Goal: Information Seeking & Learning: Learn about a topic

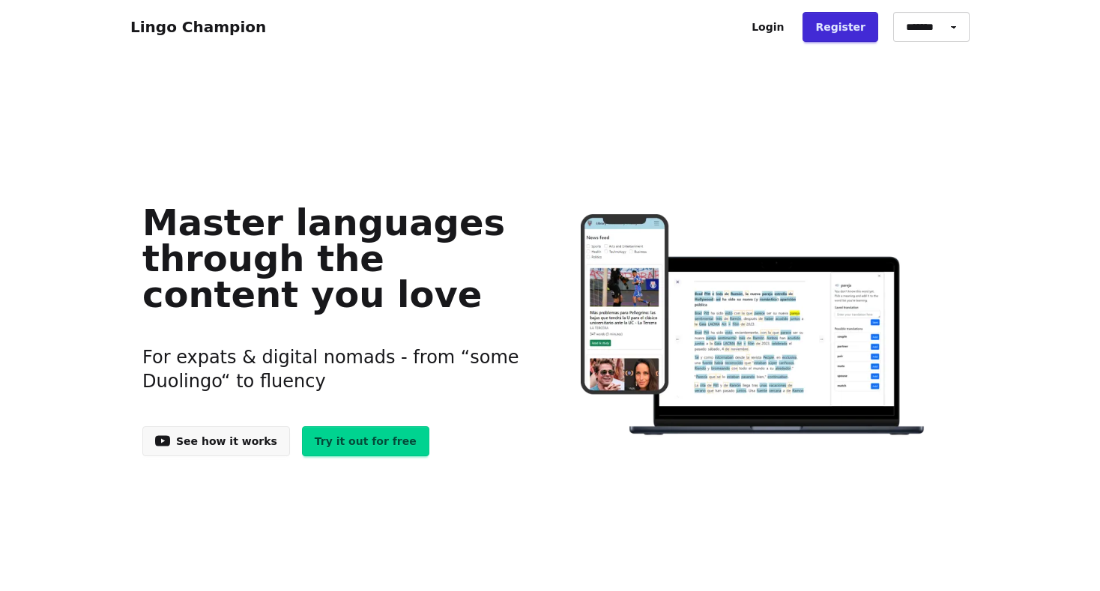
click at [854, 23] on link "Register" at bounding box center [841, 27] width 76 height 30
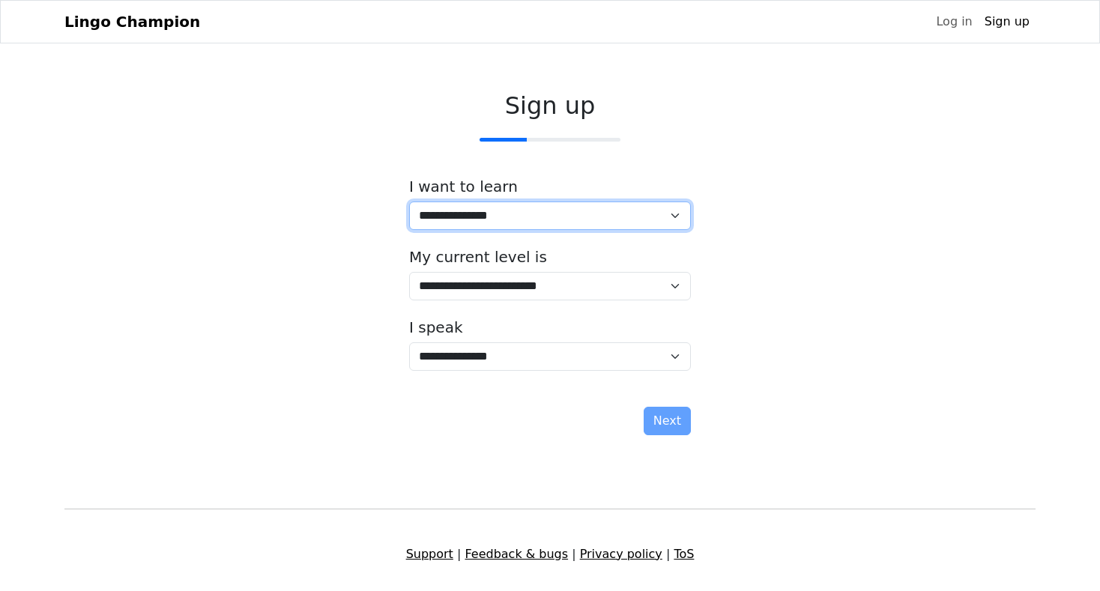
select select "**"
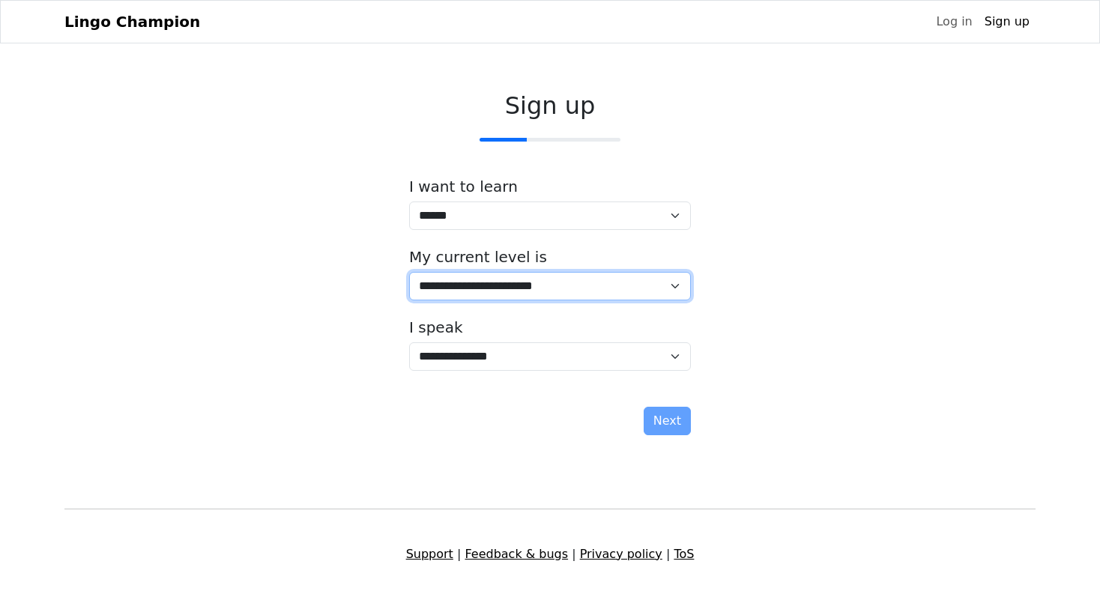
select select "*"
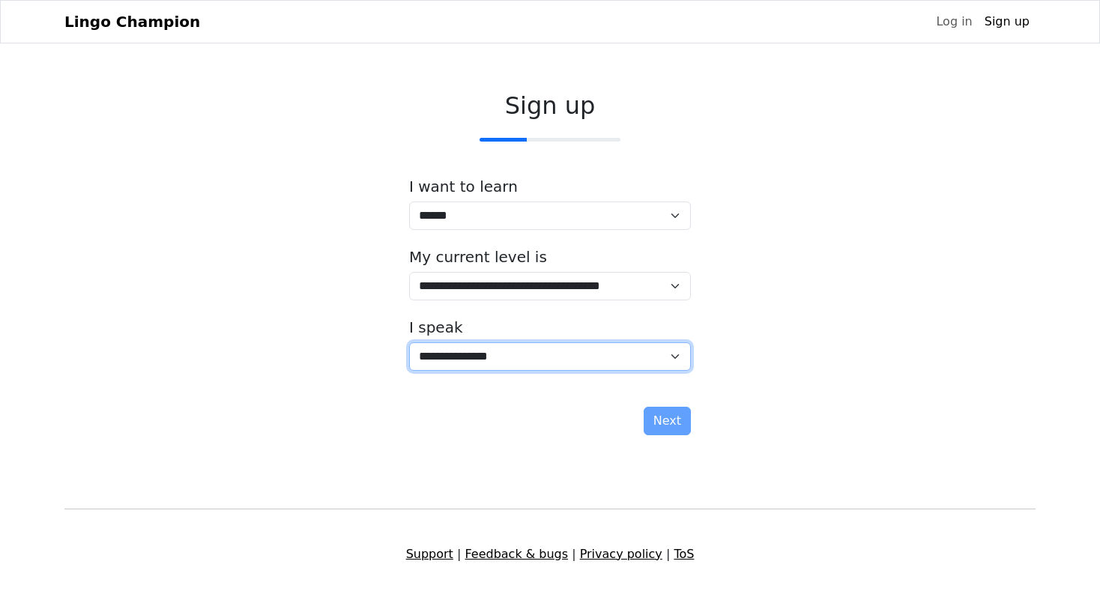
select select "**"
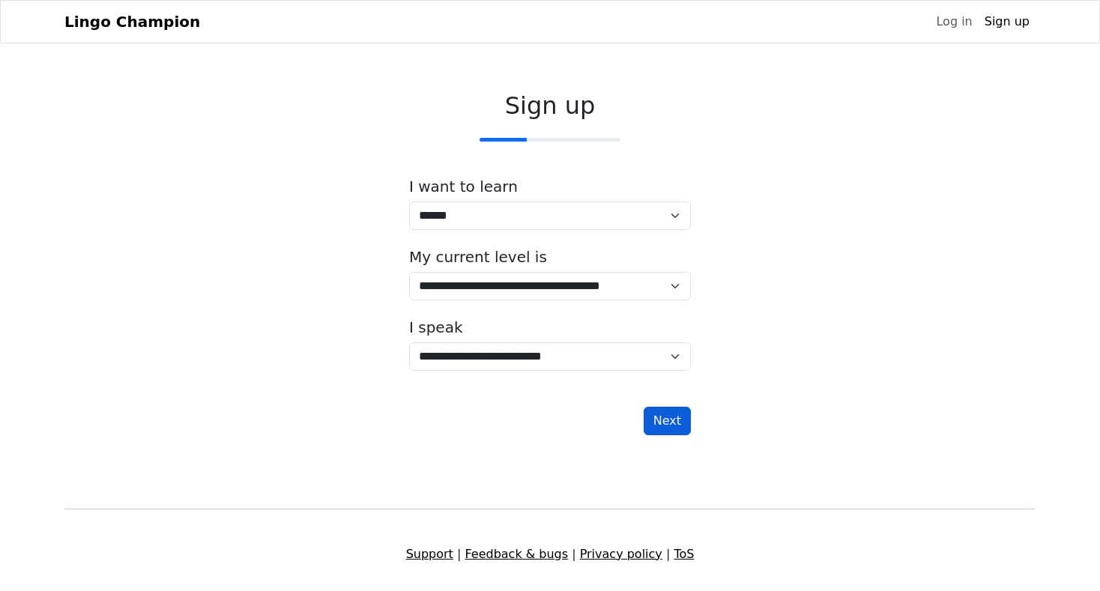
click at [681, 422] on button "Next" at bounding box center [667, 421] width 47 height 28
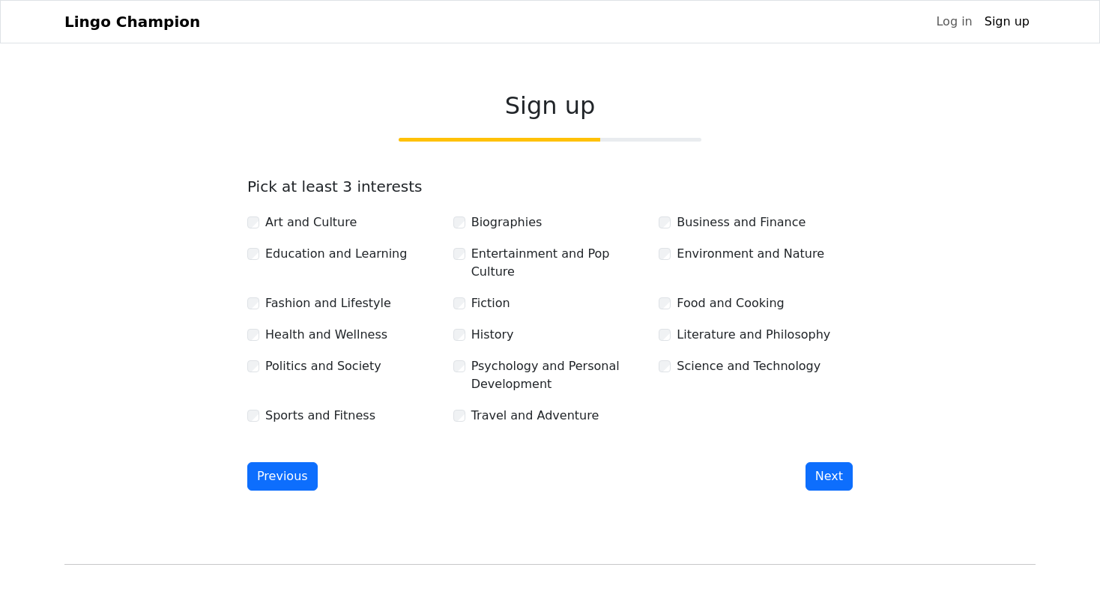
drag, startPoint x: 825, startPoint y: 451, endPoint x: 831, endPoint y: 445, distance: 9.5
click at [825, 463] on button "Next" at bounding box center [829, 477] width 47 height 28
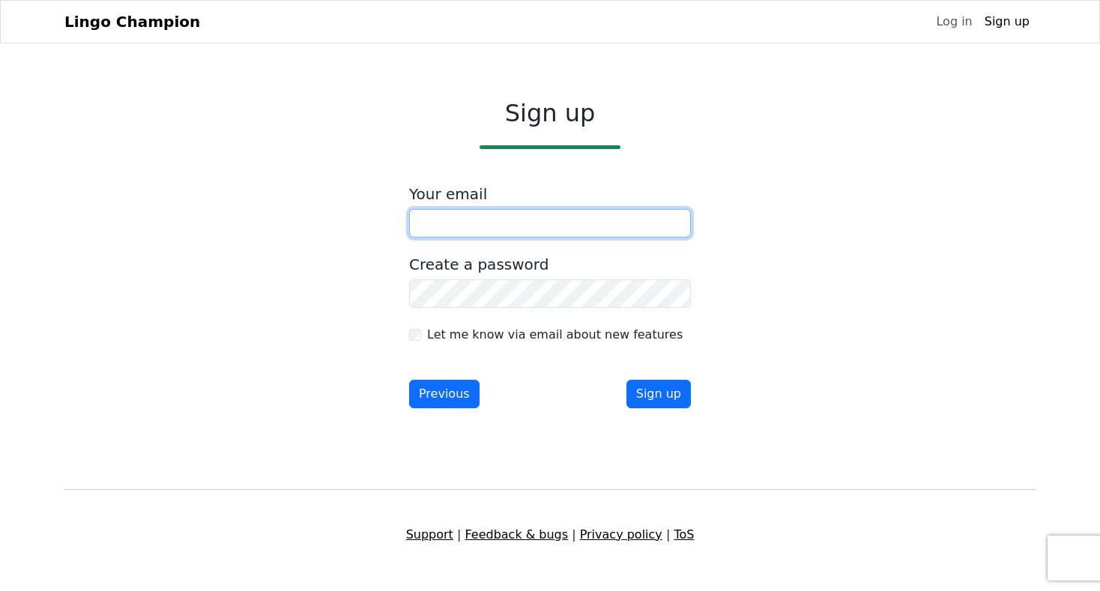
click at [464, 232] on input "email" at bounding box center [550, 223] width 282 height 28
type input "**********"
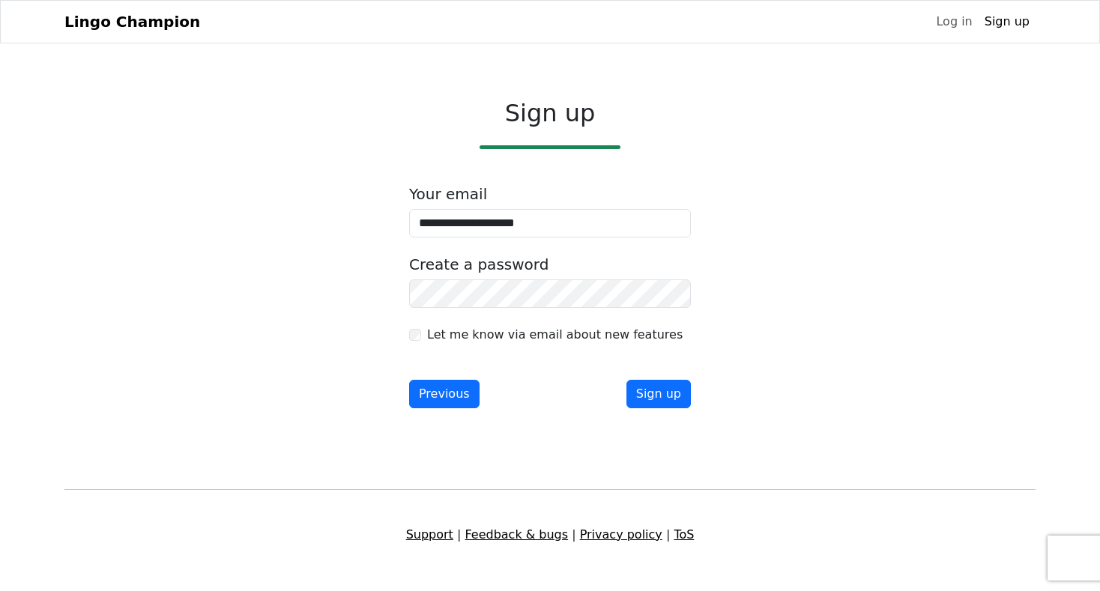
click at [266, 305] on div "**********" at bounding box center [550, 257] width 972 height 340
click at [657, 395] on button "Sign up" at bounding box center [659, 394] width 64 height 28
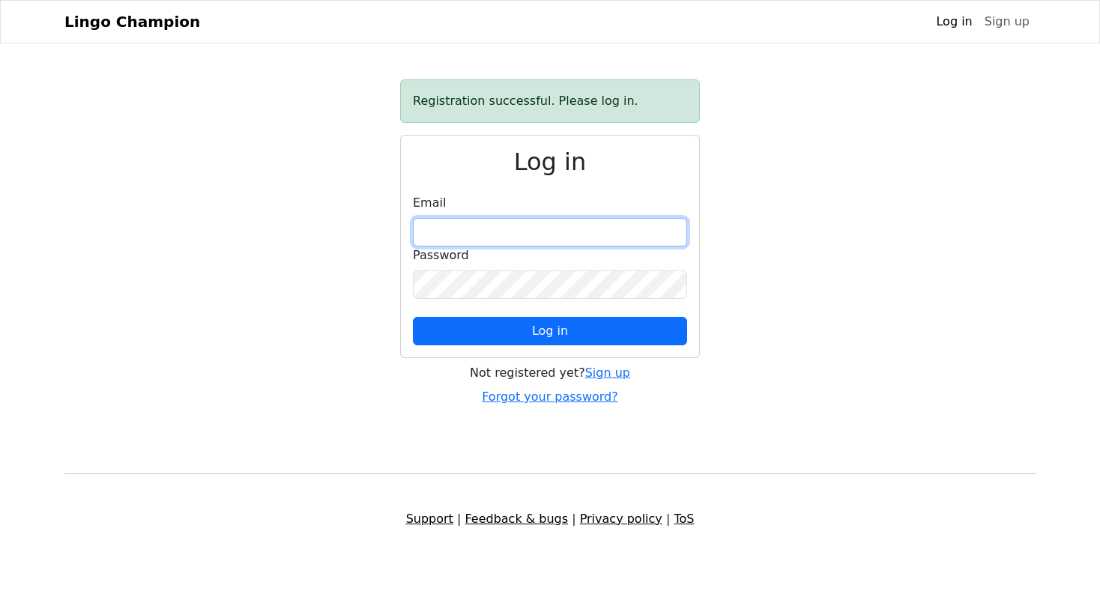
type input "**********"
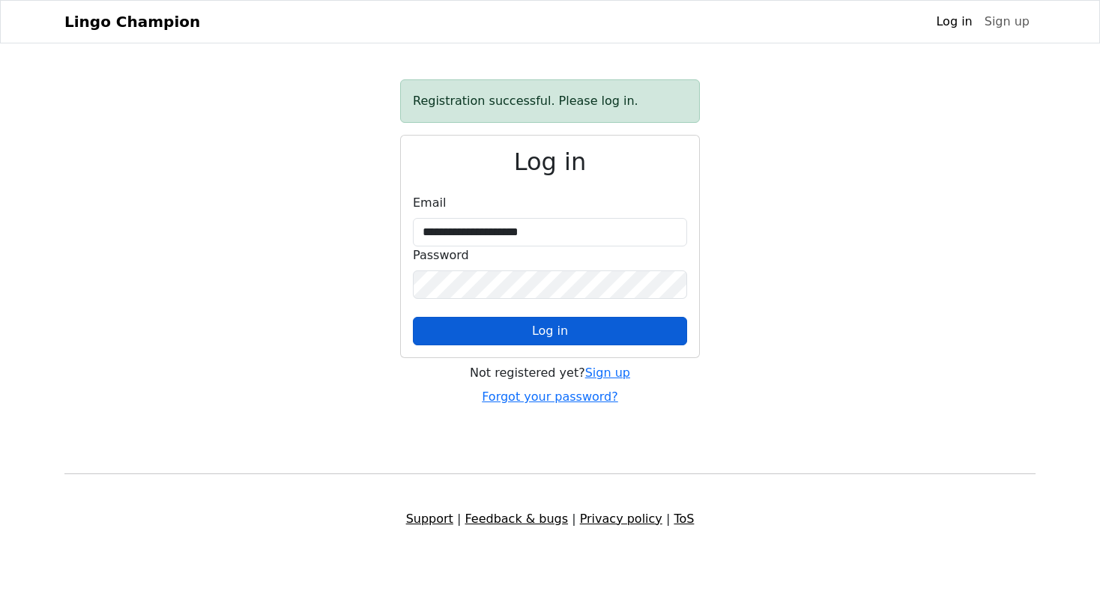
click at [558, 336] on span "Log in" at bounding box center [550, 331] width 36 height 14
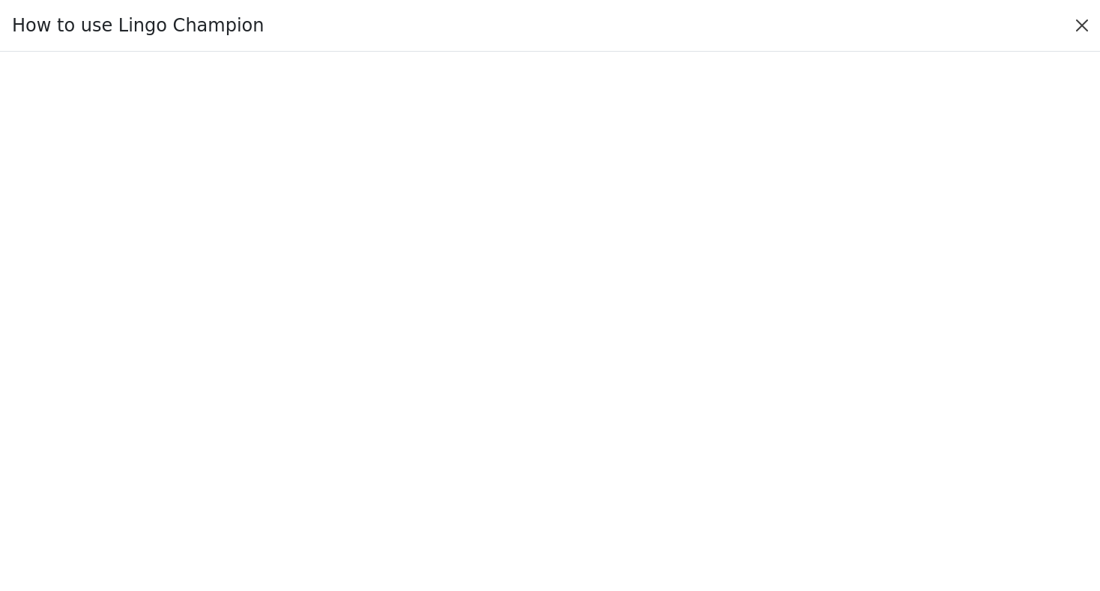
click at [1081, 22] on button "Close" at bounding box center [1083, 25] width 24 height 24
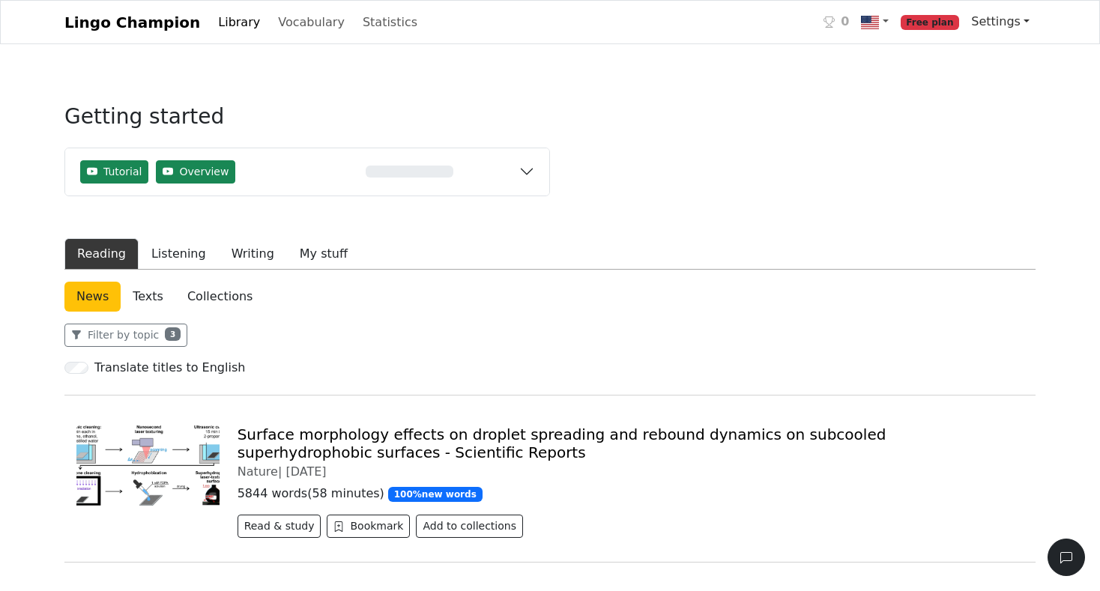
click at [999, 18] on link "Settings" at bounding box center [1001, 22] width 70 height 30
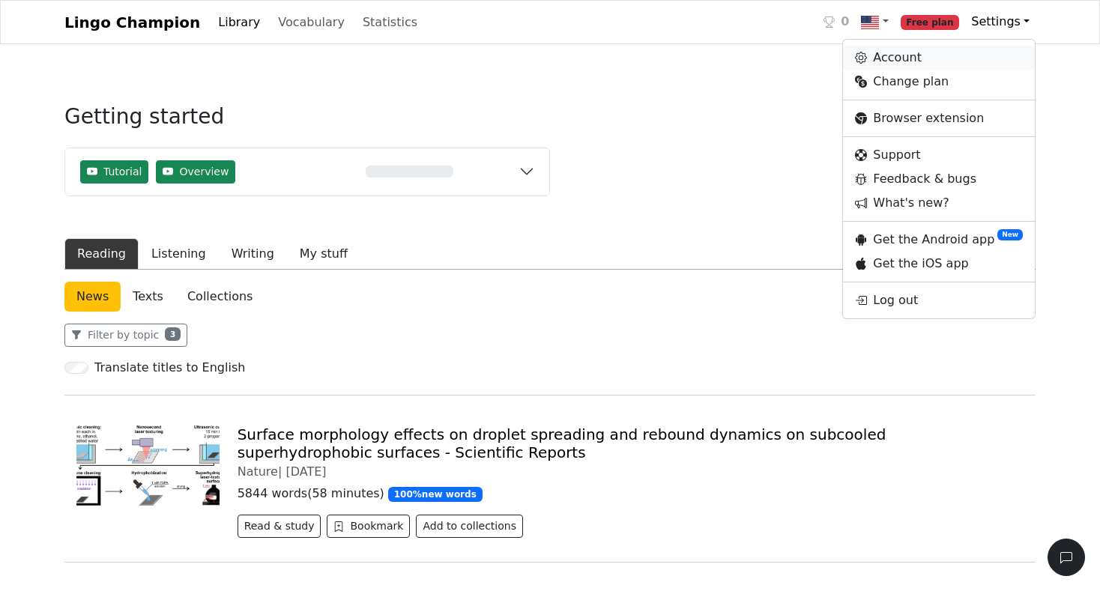
click at [912, 58] on link "Account" at bounding box center [939, 58] width 192 height 24
select select "**********"
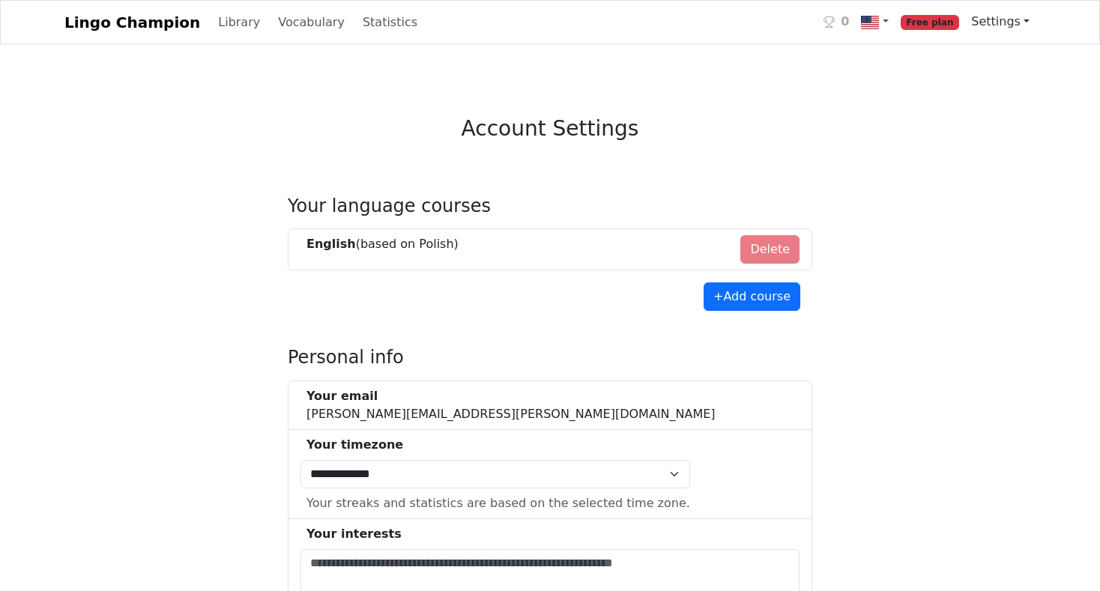
click at [990, 27] on link "Settings" at bounding box center [1001, 22] width 70 height 30
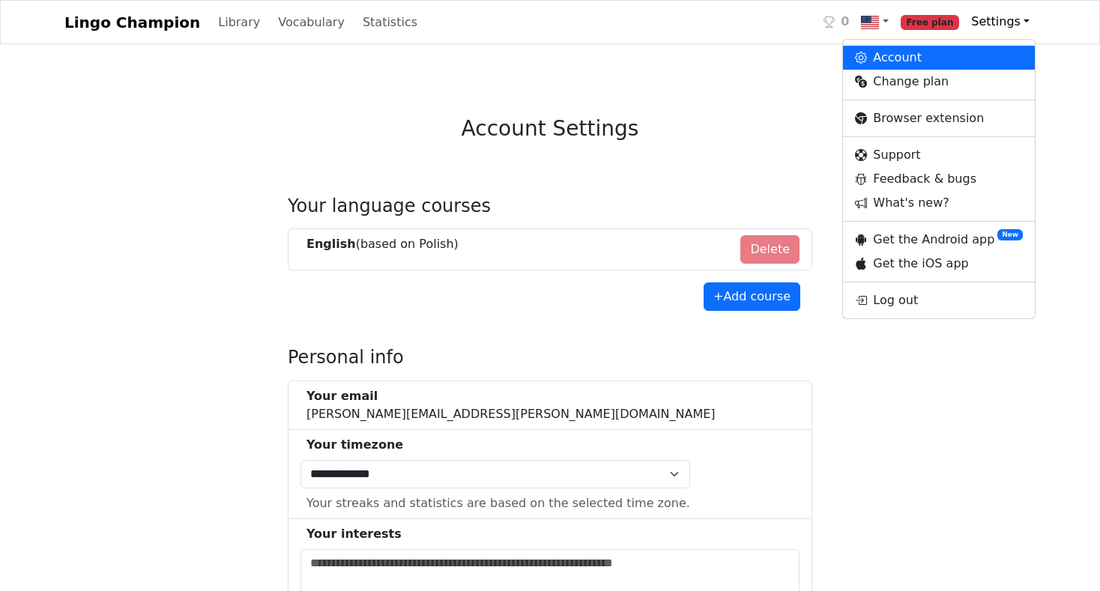
click at [118, 16] on link "Lingo Champion" at bounding box center [132, 22] width 136 height 30
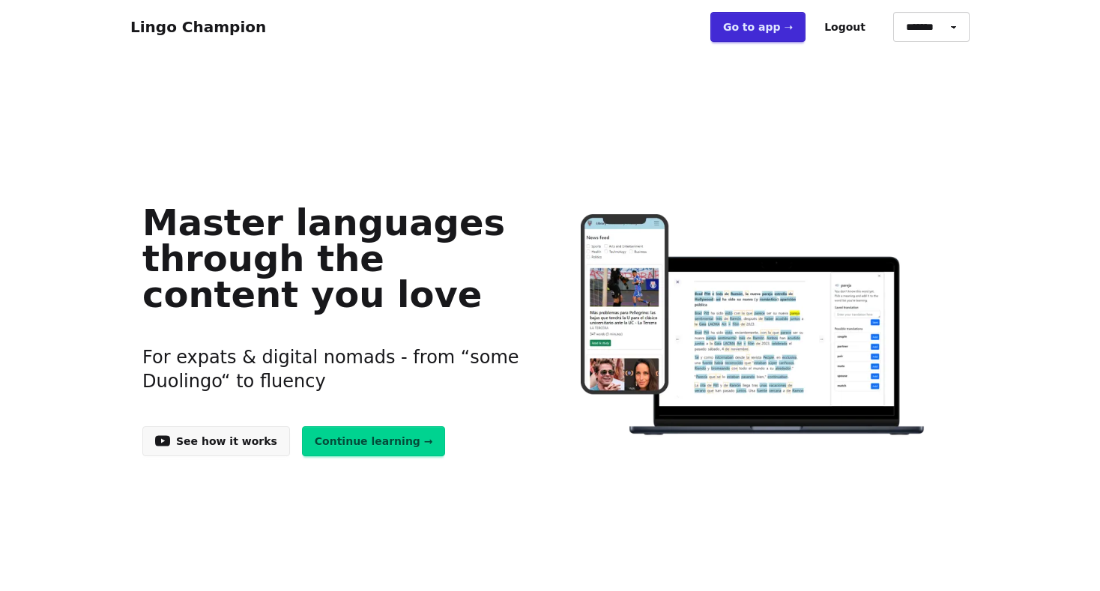
click at [785, 29] on link "Go to app ➝" at bounding box center [758, 27] width 95 height 30
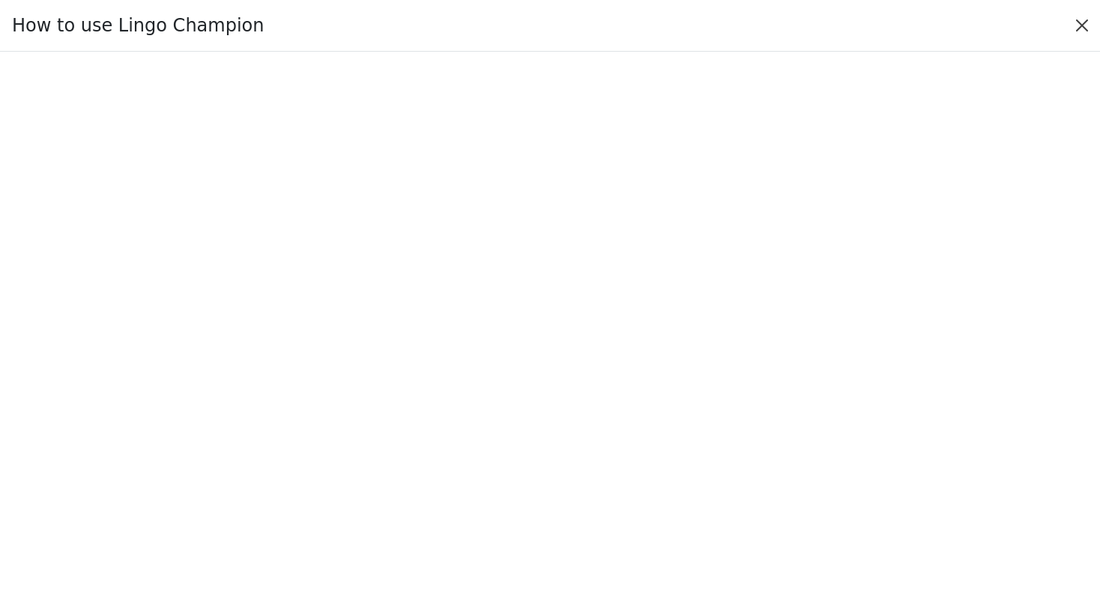
click at [1081, 28] on button "Close" at bounding box center [1083, 25] width 24 height 24
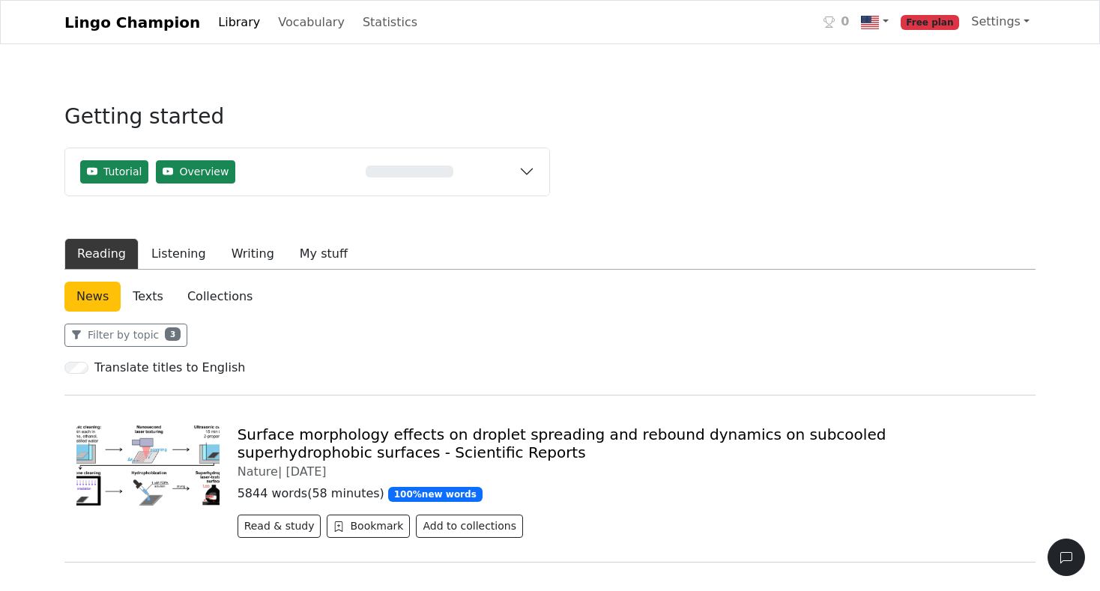
click at [532, 175] on button "Tutorial Overview 0%" at bounding box center [307, 171] width 484 height 47
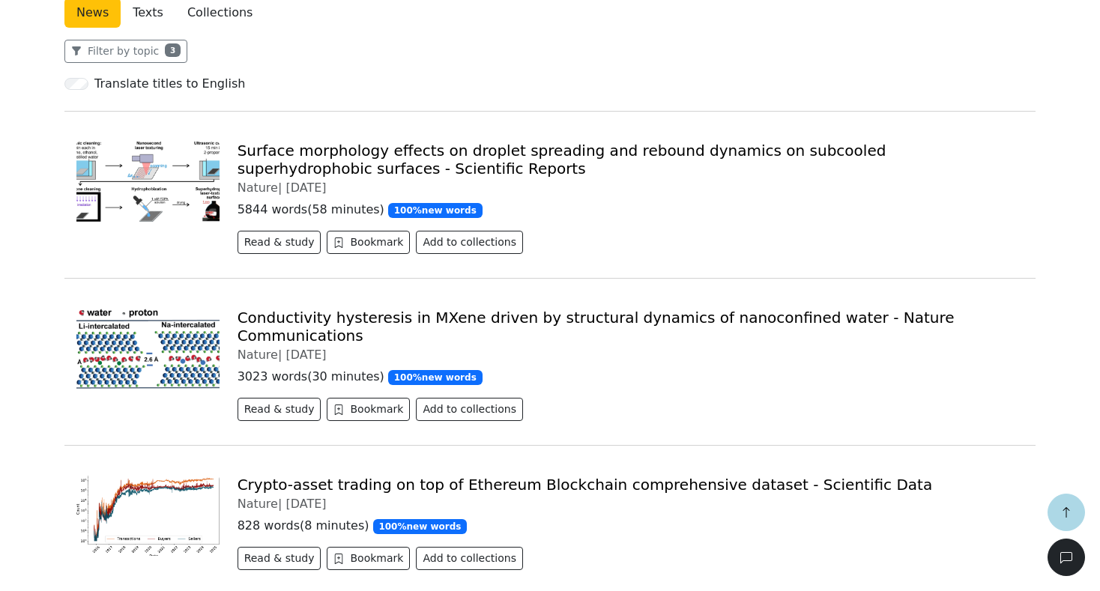
scroll to position [394, 0]
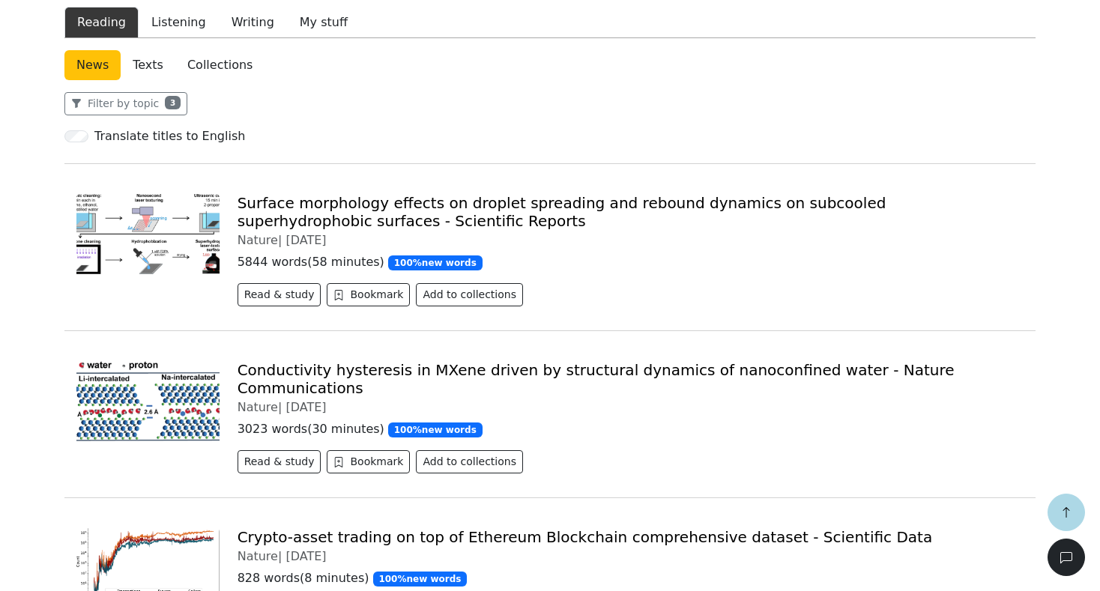
click at [156, 66] on link "Texts" at bounding box center [148, 65] width 55 height 30
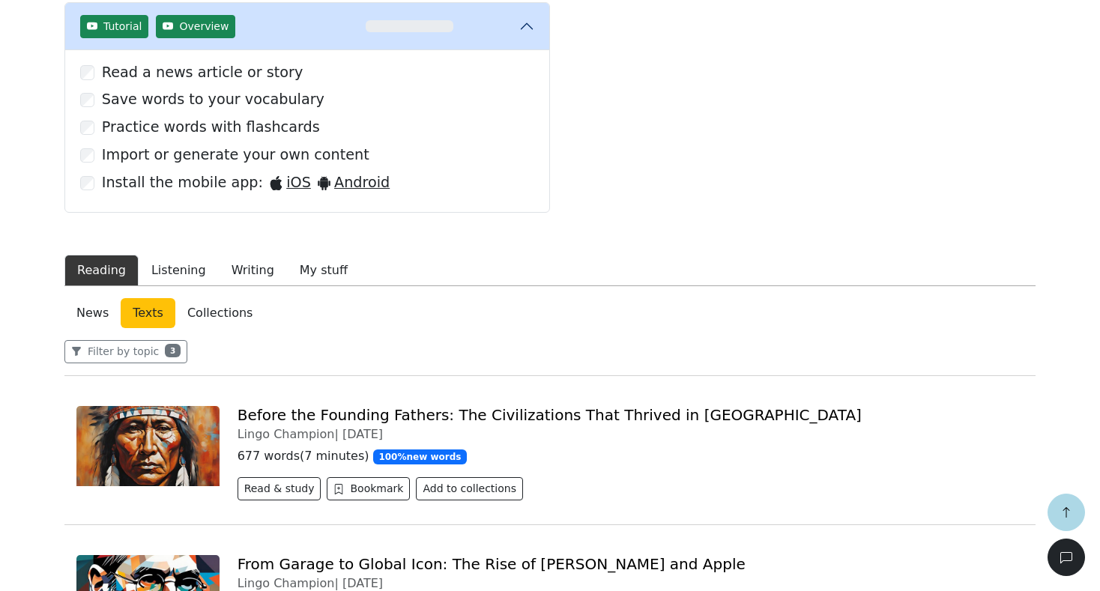
scroll to position [116, 0]
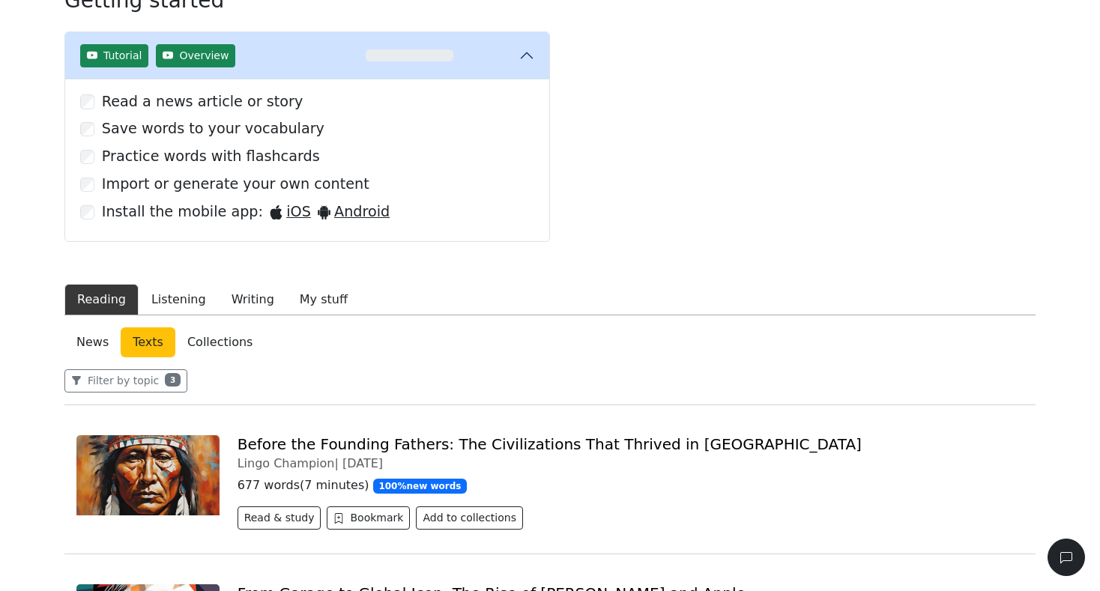
drag, startPoint x: 211, startPoint y: 338, endPoint x: 250, endPoint y: 321, distance: 42.6
click at [211, 338] on link "Collections" at bounding box center [219, 343] width 89 height 30
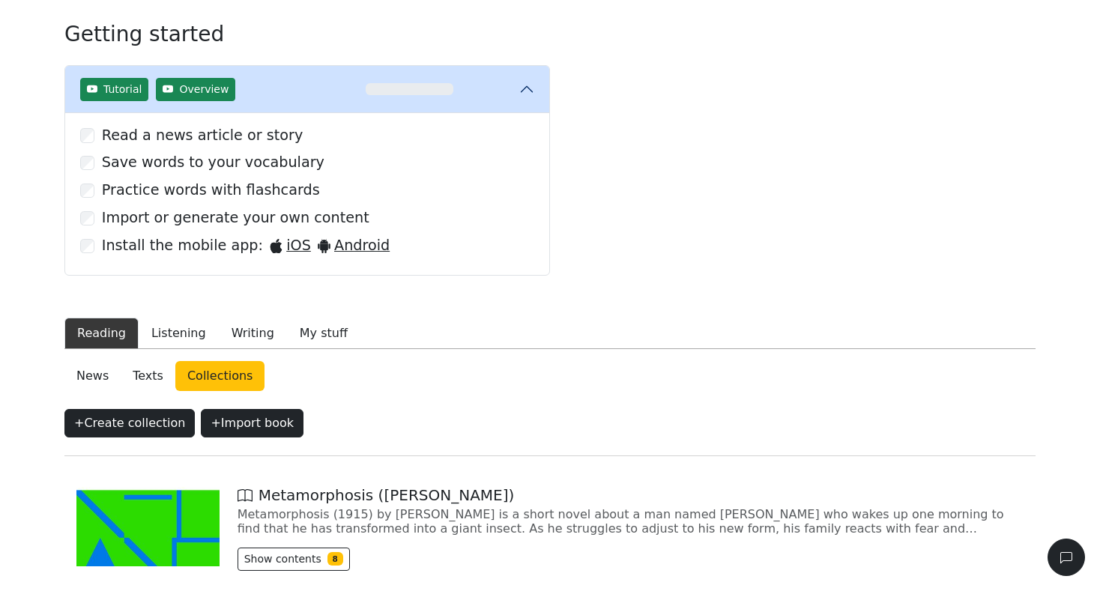
scroll to position [116, 0]
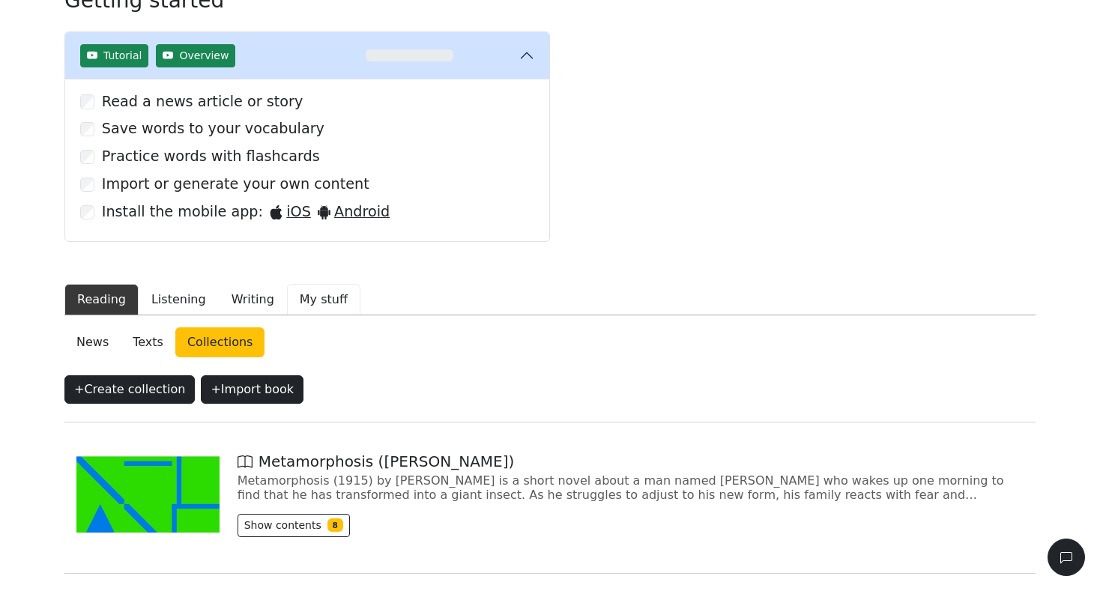
click at [298, 298] on button "My stuff" at bounding box center [323, 299] width 73 height 31
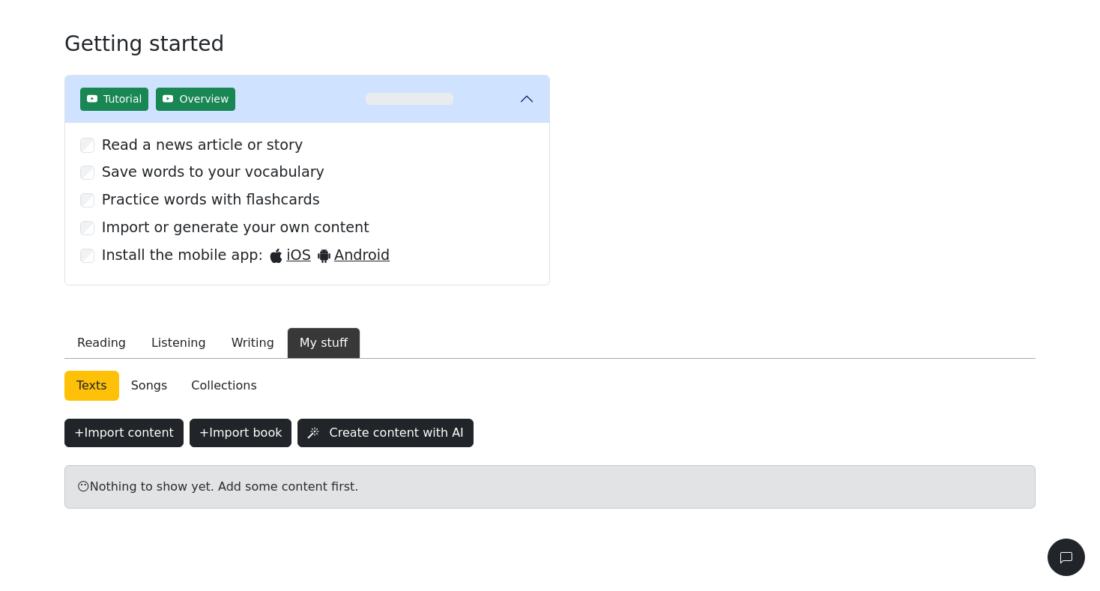
scroll to position [89, 0]
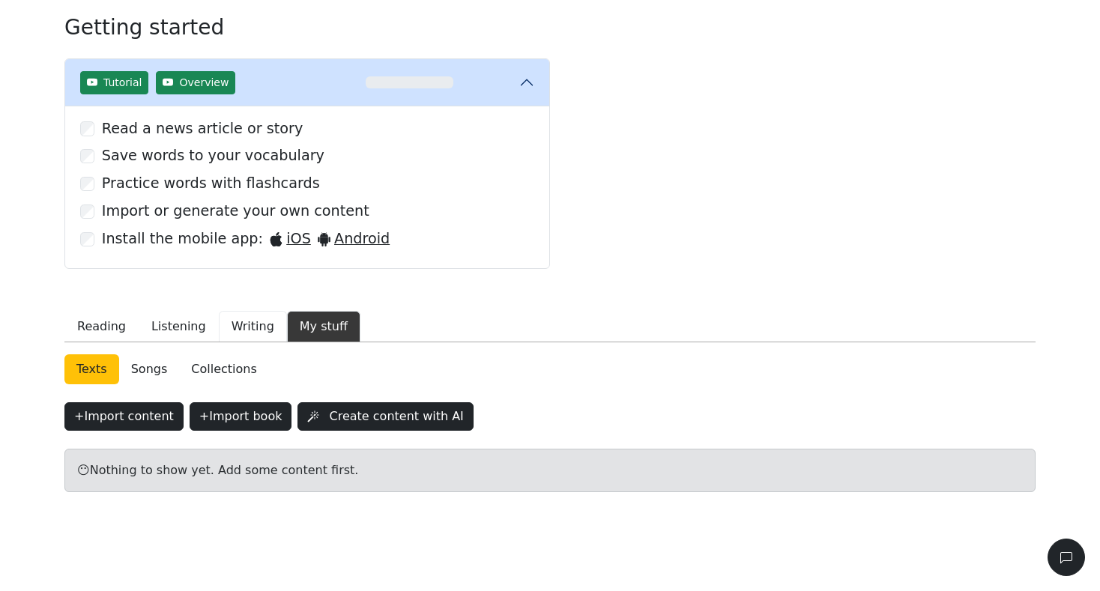
drag, startPoint x: 229, startPoint y: 331, endPoint x: 241, endPoint y: 337, distance: 12.4
click at [229, 331] on button "Writing" at bounding box center [253, 326] width 68 height 31
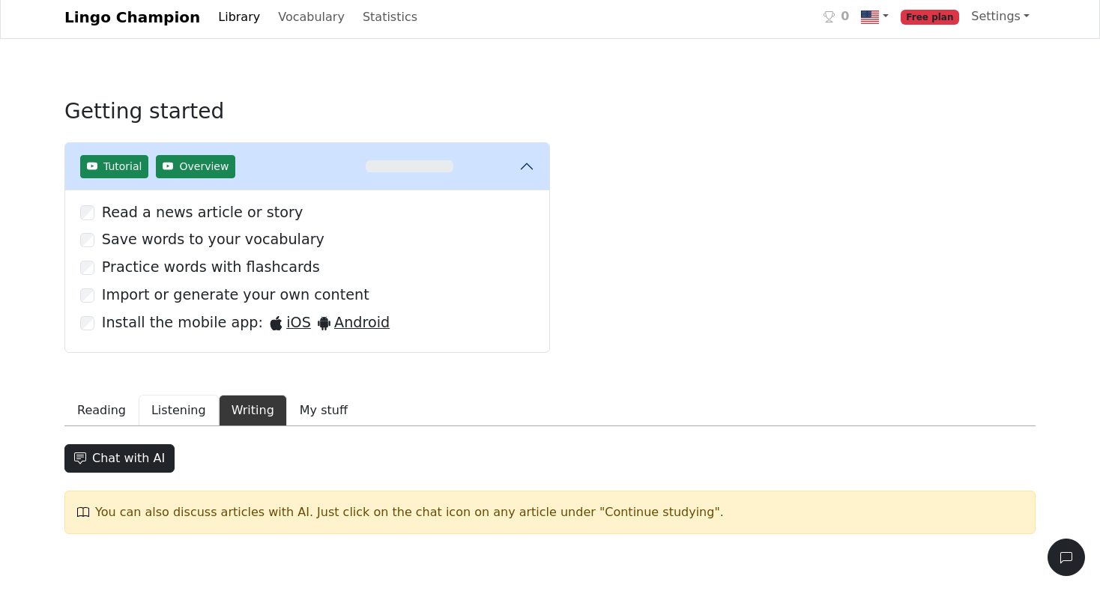
click at [173, 406] on button "Listening" at bounding box center [179, 410] width 80 height 31
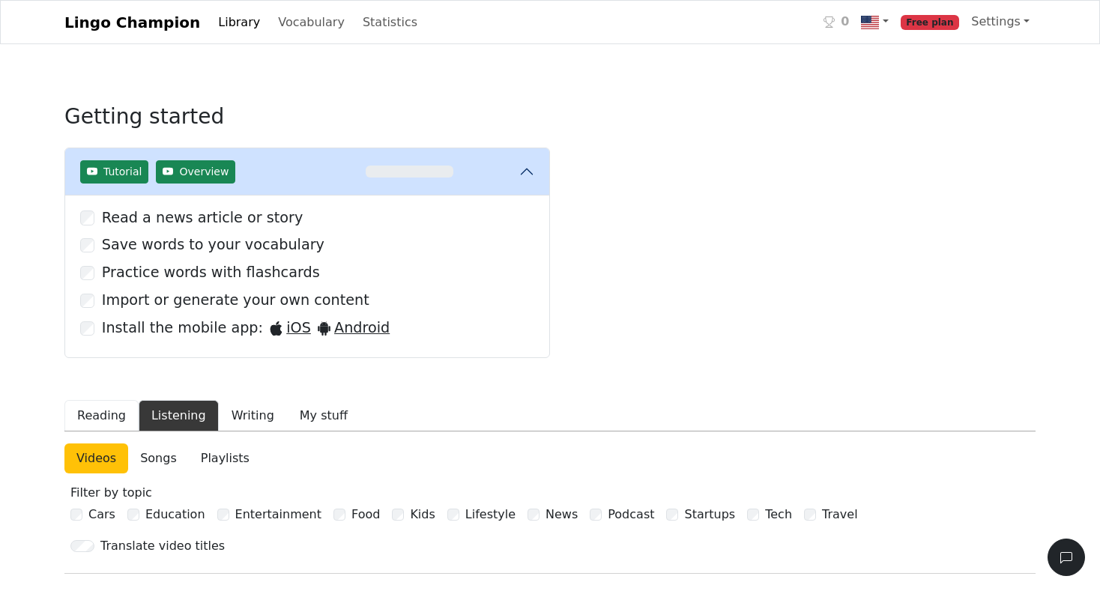
click at [105, 415] on button "Reading" at bounding box center [101, 415] width 74 height 31
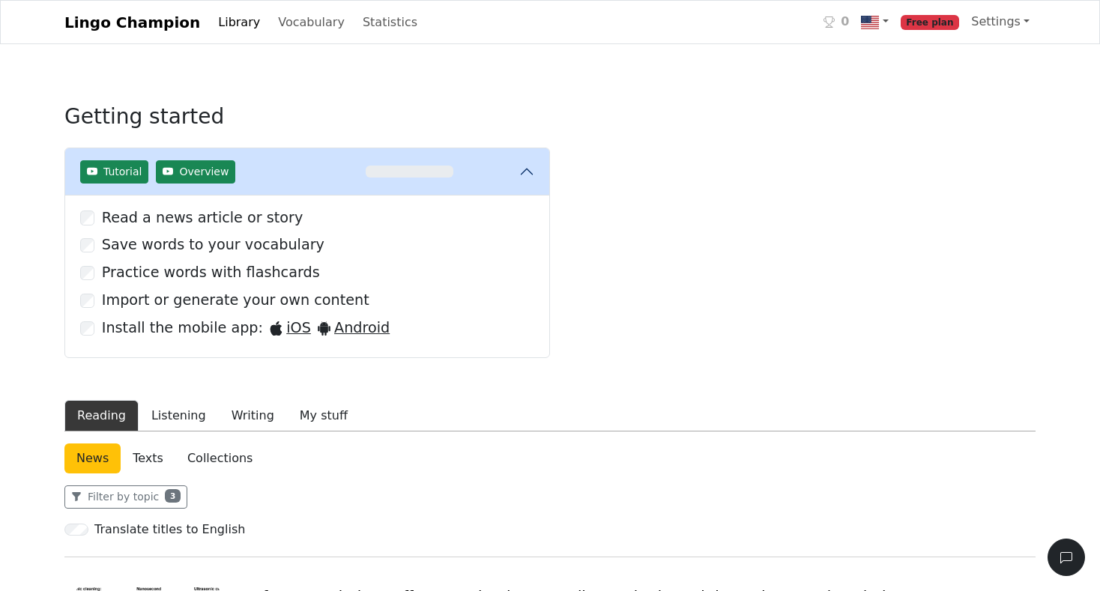
click at [535, 174] on button "Tutorial Overview 0%" at bounding box center [307, 171] width 484 height 47
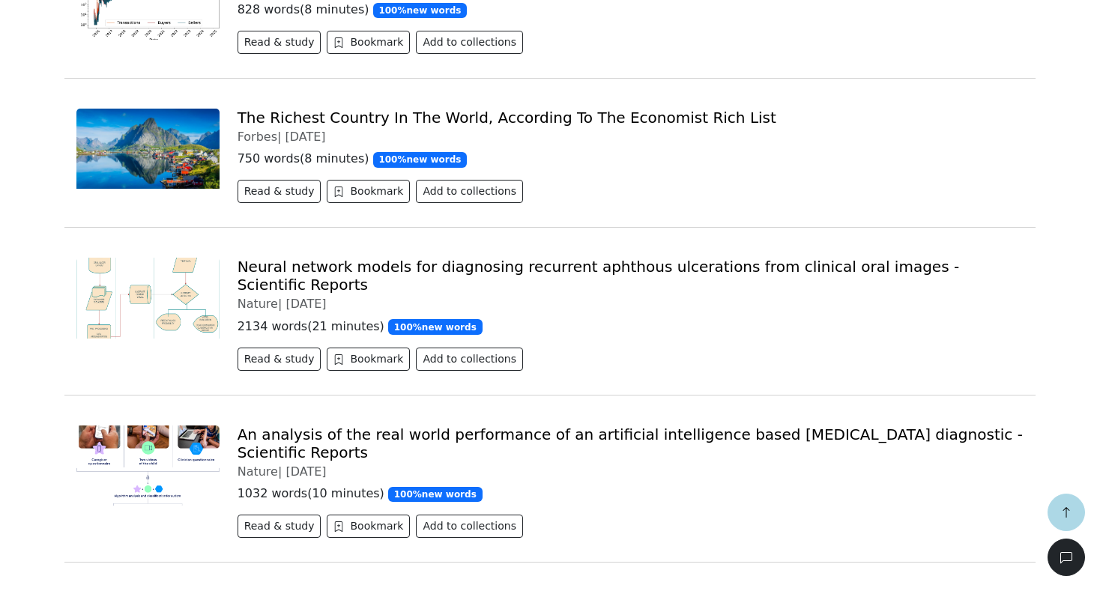
scroll to position [801, 0]
drag, startPoint x: 309, startPoint y: 85, endPoint x: 312, endPoint y: 97, distance: 12.4
click at [309, 97] on div "The Richest Country In The World, According To The Economist Rich List Forbes |…" at bounding box center [550, 159] width 972 height 124
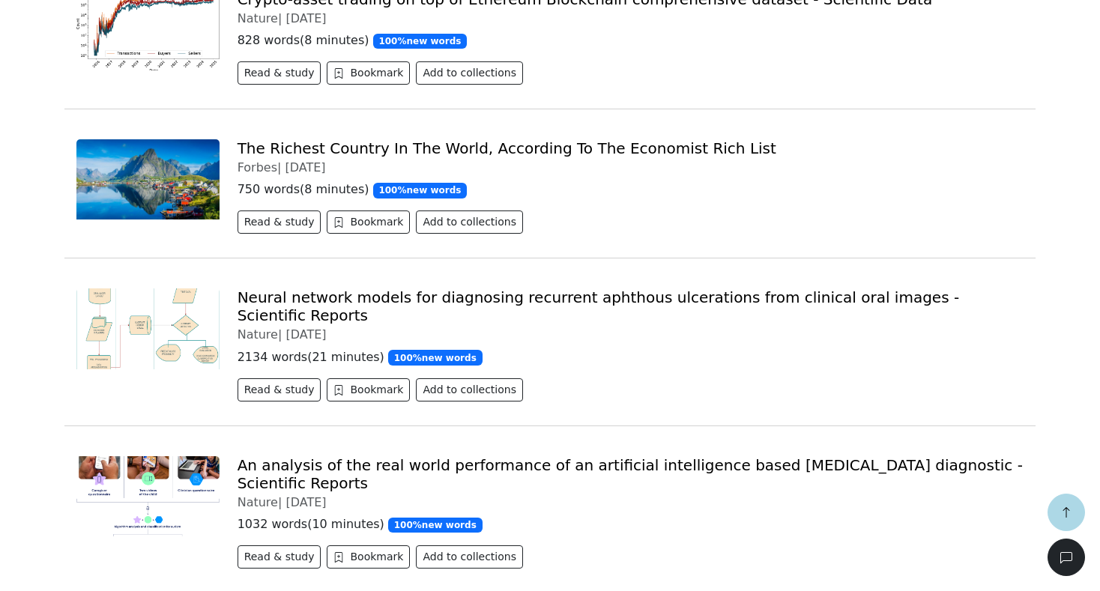
scroll to position [753, 0]
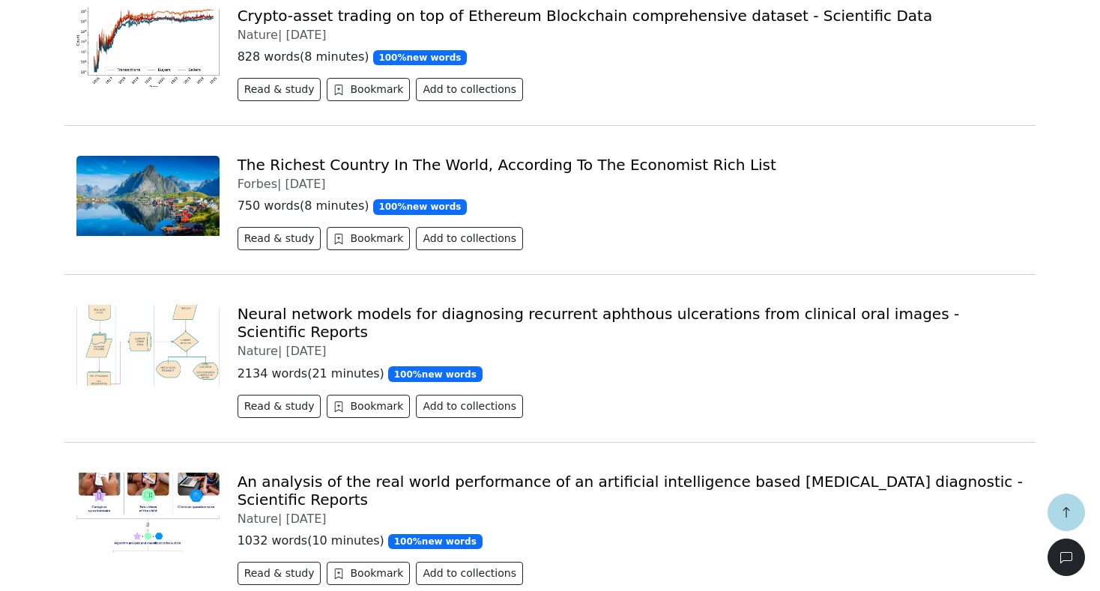
click at [303, 156] on link "The Richest Country In The World, According To The Economist Rich List" at bounding box center [507, 165] width 539 height 18
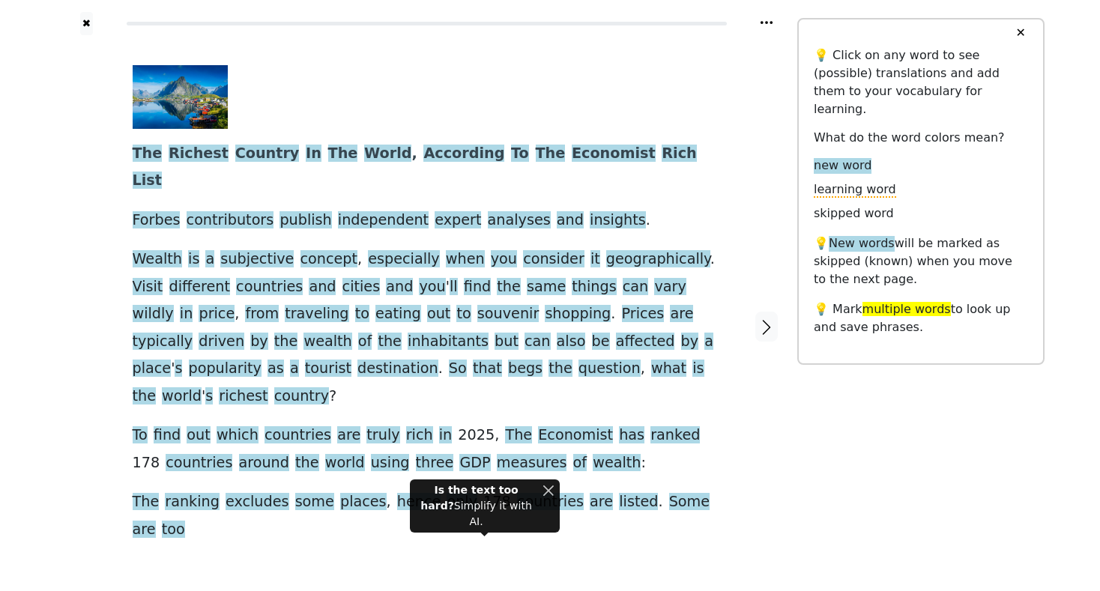
click at [552, 499] on button "Close" at bounding box center [548, 491] width 11 height 16
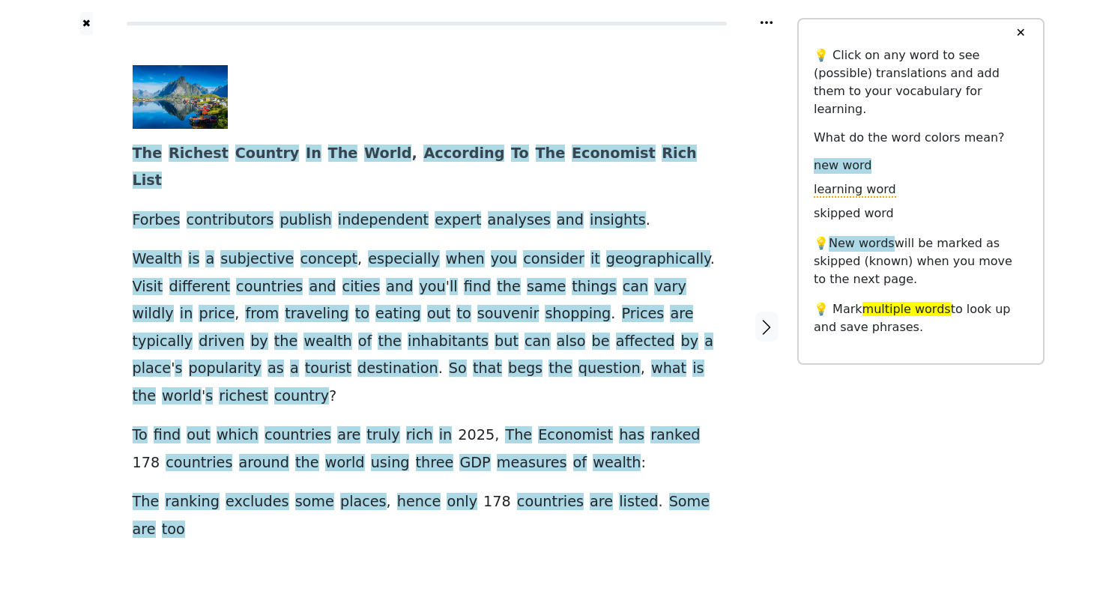
click at [408, 538] on link "Generate audio for the content" at bounding box center [409, 550] width 211 height 24
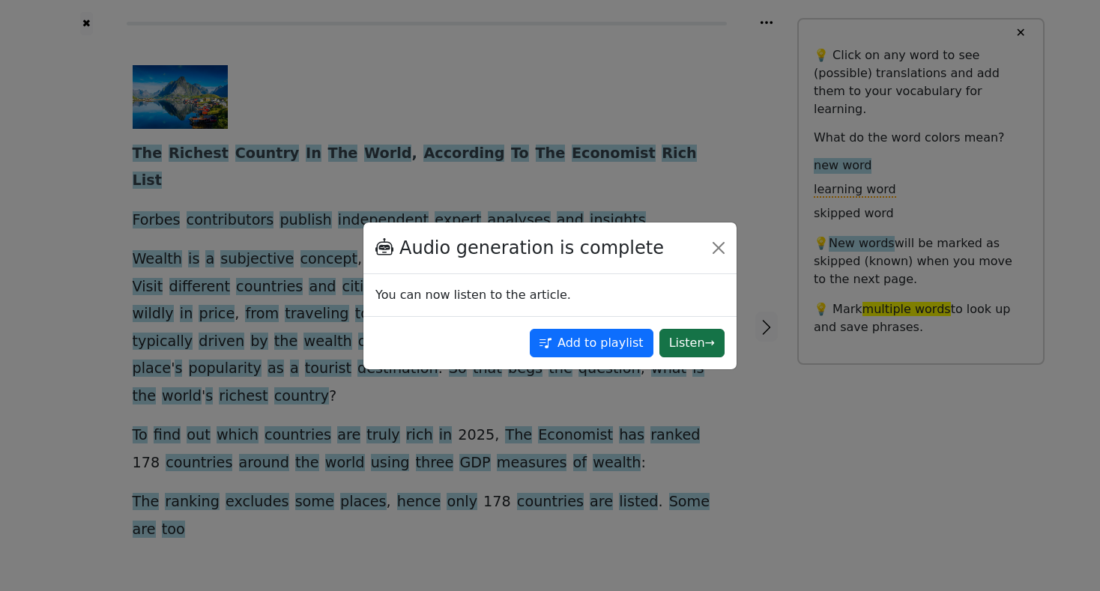
click at [690, 345] on button "Listen →" at bounding box center [692, 343] width 65 height 28
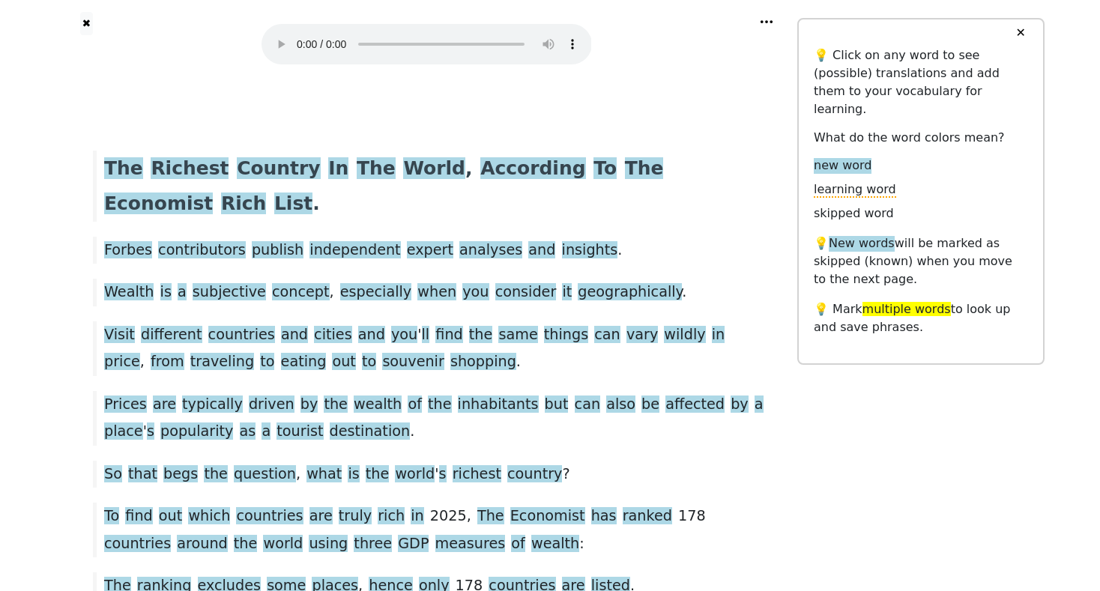
click at [297, 34] on audio at bounding box center [427, 44] width 331 height 40
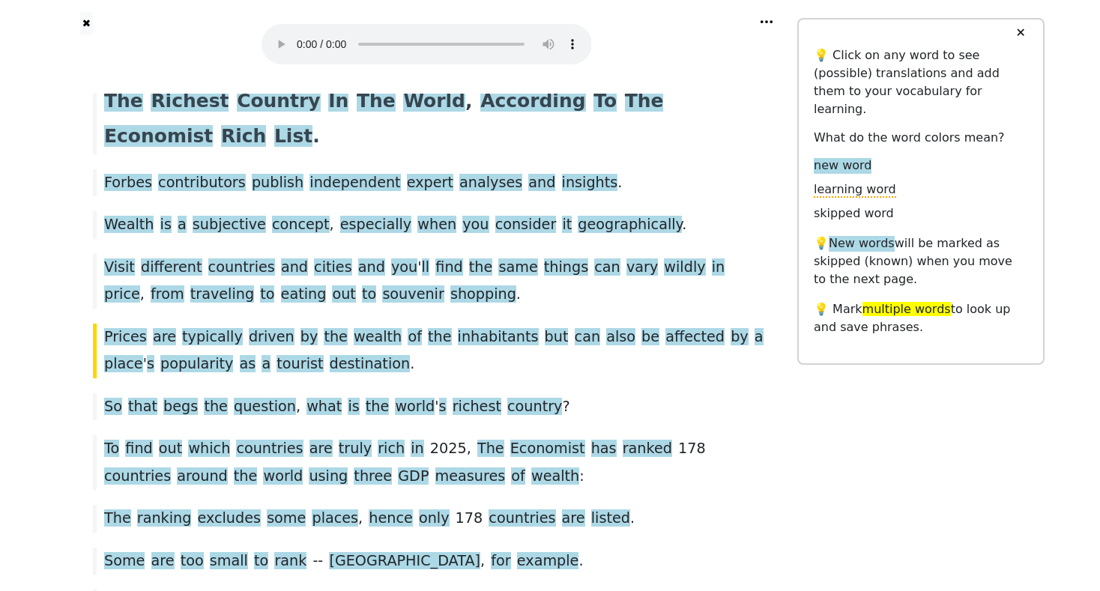
scroll to position [68, 0]
click at [94, 323] on div at bounding box center [90, 350] width 11 height 55
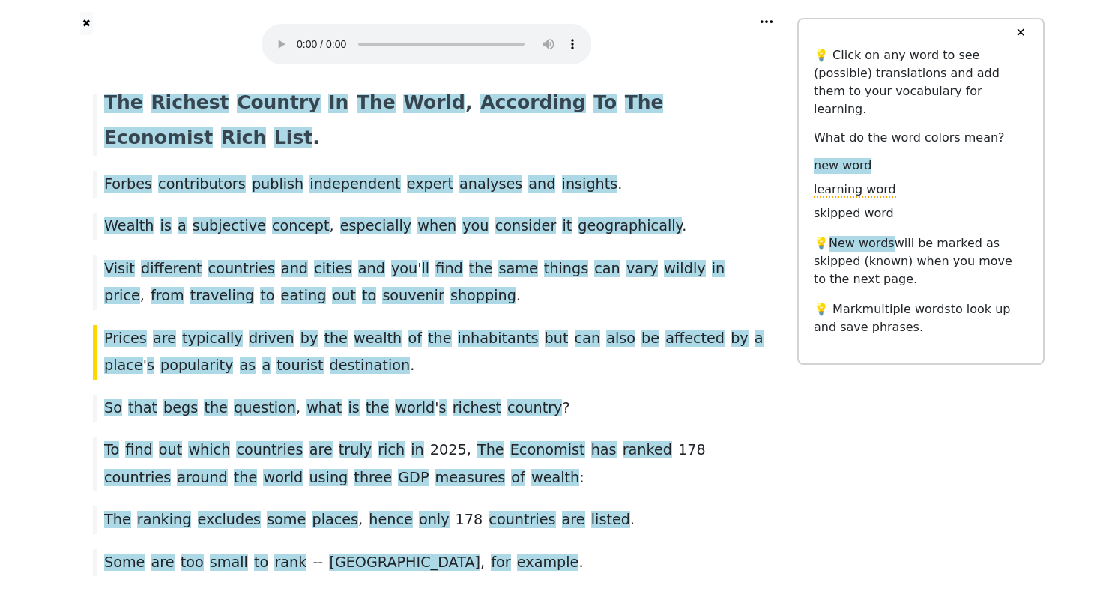
click at [297, 36] on audio at bounding box center [427, 44] width 331 height 40
click at [201, 175] on span "contributors" at bounding box center [202, 184] width 88 height 19
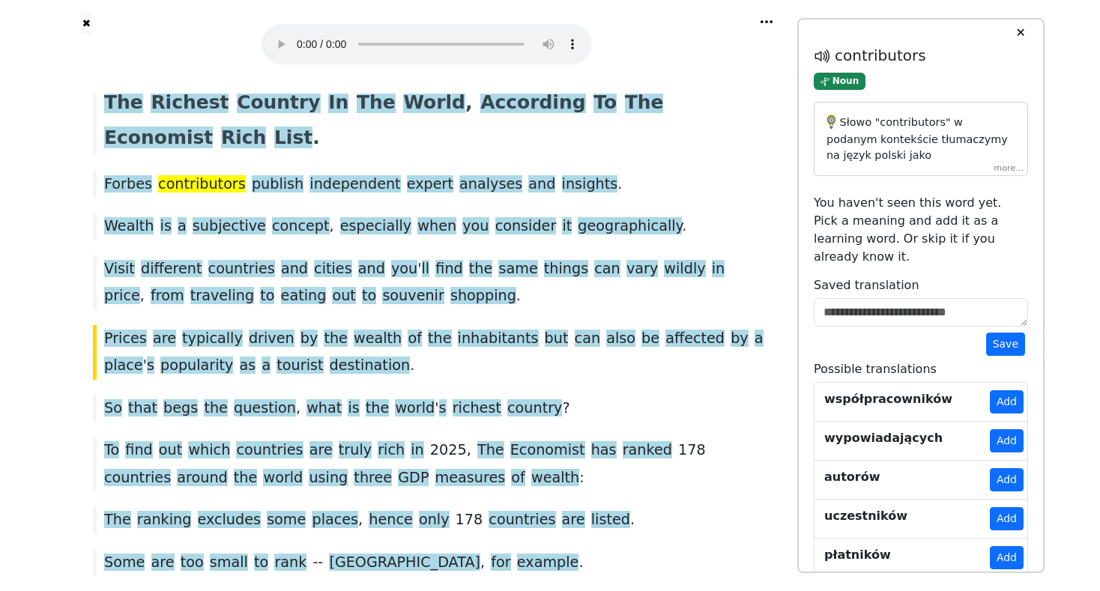
click at [909, 153] on p "Słowo "contributors" w podanym kontekście tłumaczymy na język polski jako "wspó…" at bounding box center [921, 253] width 189 height 276
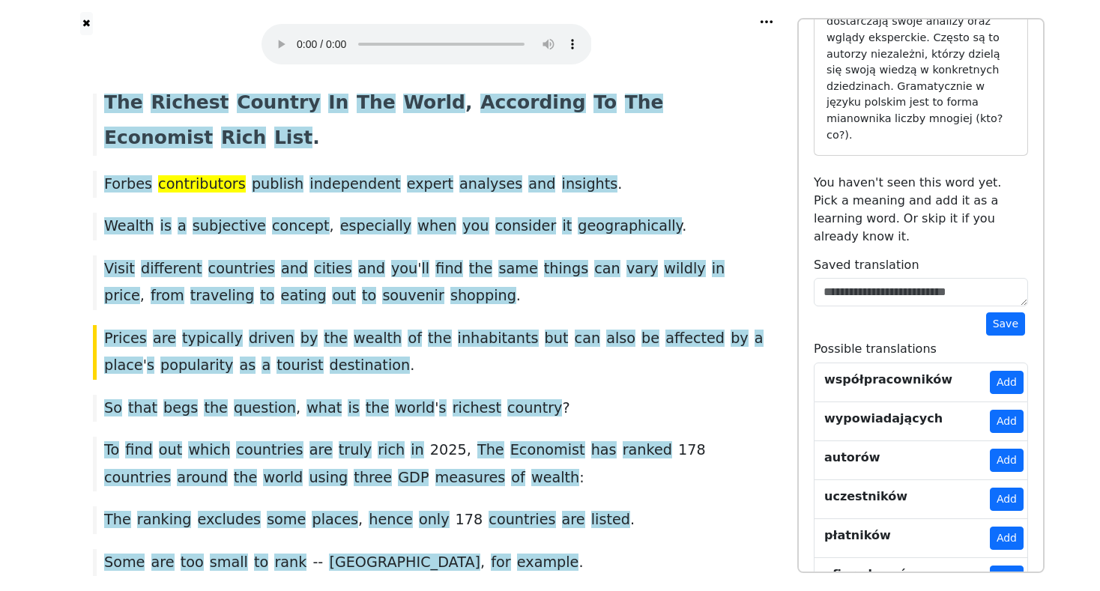
scroll to position [276, 0]
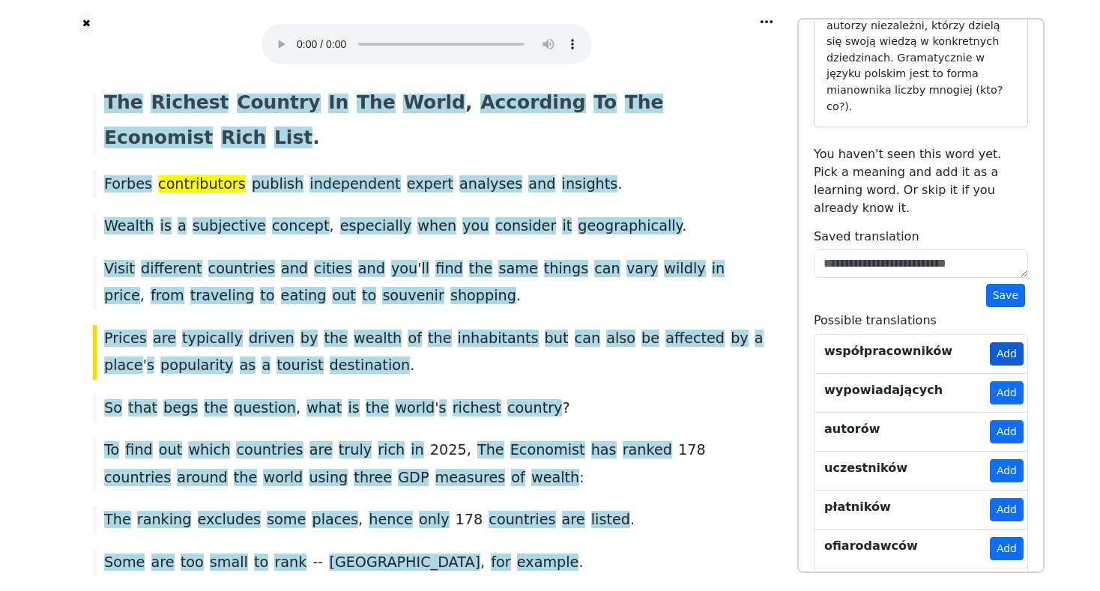
click at [1007, 343] on button "Add" at bounding box center [1007, 354] width 34 height 23
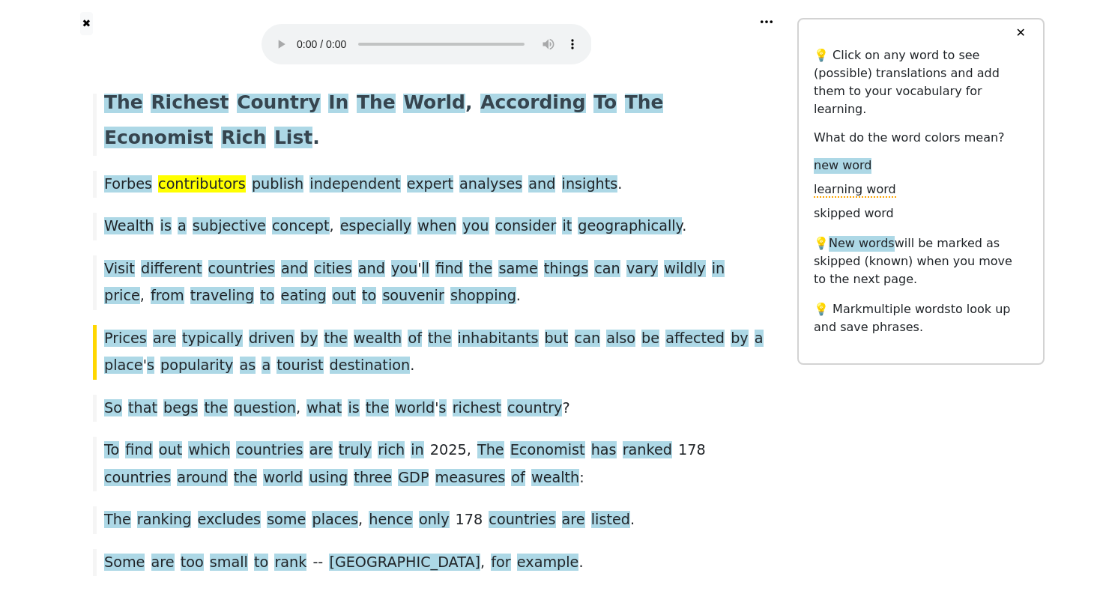
scroll to position [0, 0]
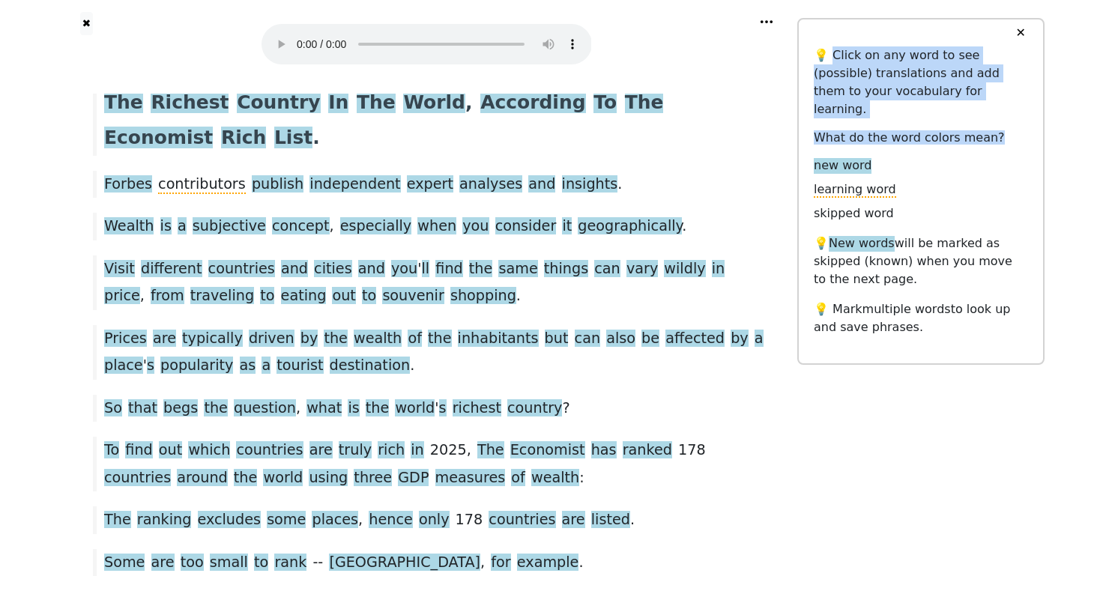
drag, startPoint x: 837, startPoint y: 56, endPoint x: 936, endPoint y: 94, distance: 106.1
click at [994, 120] on div "💡 Click on any word to see (possible) translations and add them to your vocabul…" at bounding box center [921, 191] width 214 height 290
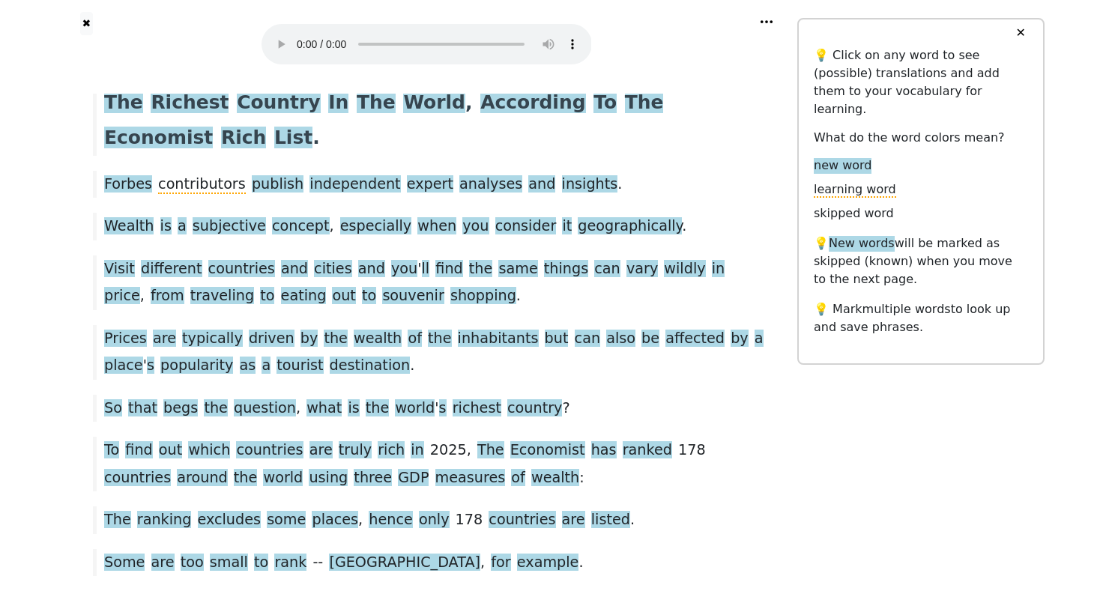
click at [922, 157] on div "new word" at bounding box center [921, 166] width 214 height 18
drag, startPoint x: 875, startPoint y: 140, endPoint x: 867, endPoint y: 139, distance: 7.5
click at [875, 157] on div "new word" at bounding box center [921, 166] width 214 height 18
drag, startPoint x: 820, startPoint y: 148, endPoint x: 886, endPoint y: 130, distance: 68.4
click at [877, 135] on div "💡 Click on any word to see (possible) translations and add them to your vocabul…" at bounding box center [921, 191] width 214 height 290
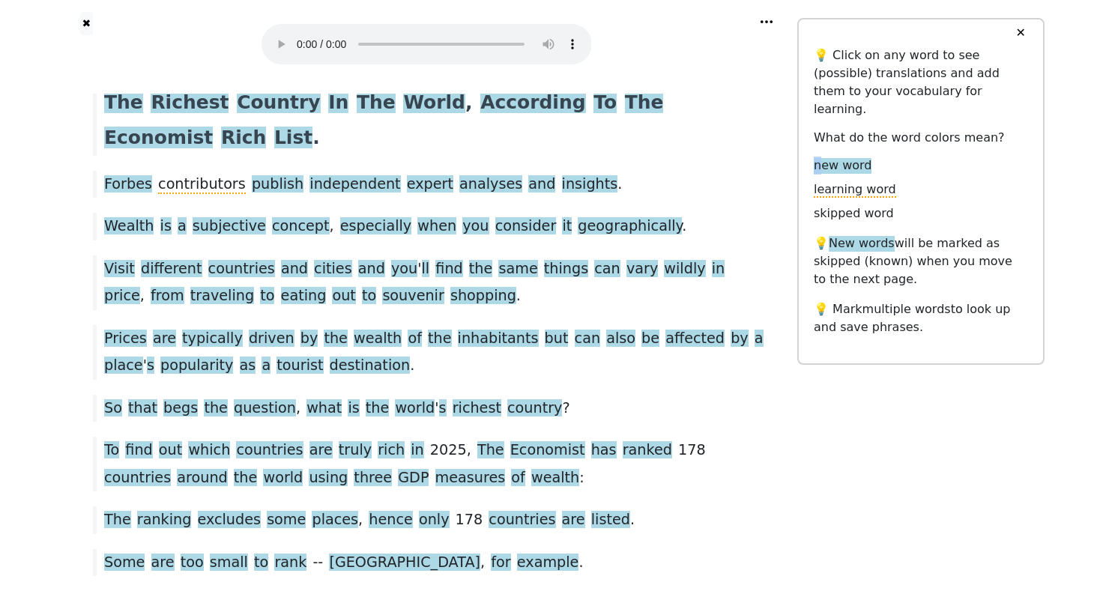
click at [909, 134] on div "💡 Click on any word to see (possible) translations and add them to your vocabul…" at bounding box center [921, 191] width 214 height 290
drag, startPoint x: 833, startPoint y: 149, endPoint x: 872, endPoint y: 146, distance: 39.1
click at [873, 157] on div "new word" at bounding box center [921, 166] width 214 height 18
drag, startPoint x: 820, startPoint y: 132, endPoint x: 842, endPoint y: 142, distance: 24.1
click at [820, 132] on div "💡 Click on any word to see (possible) translations and add them to your vocabul…" at bounding box center [921, 191] width 214 height 290
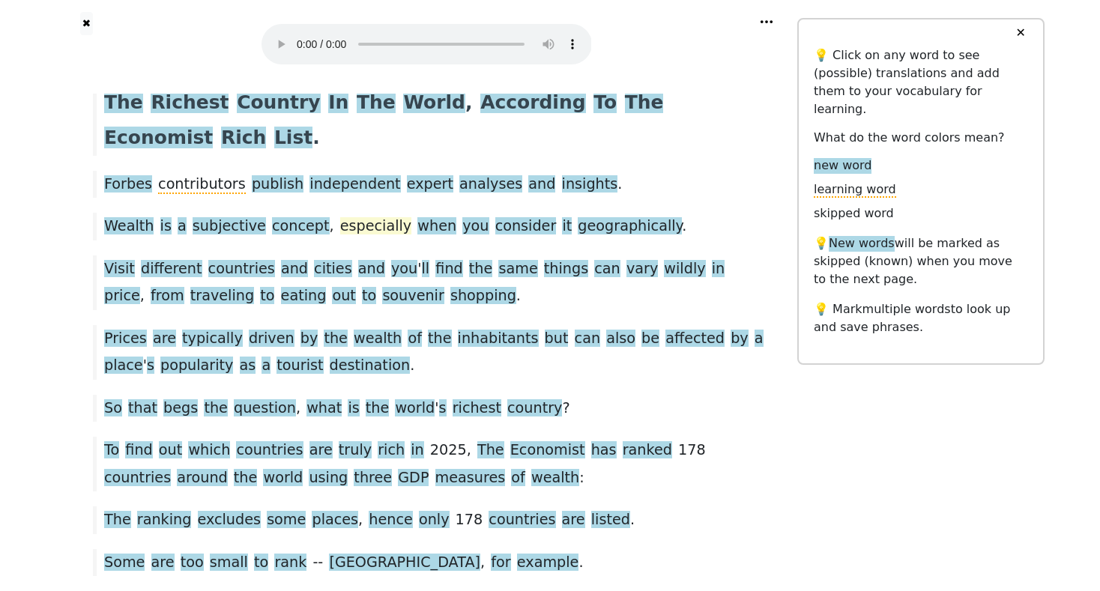
click at [348, 217] on span "especially" at bounding box center [375, 226] width 71 height 19
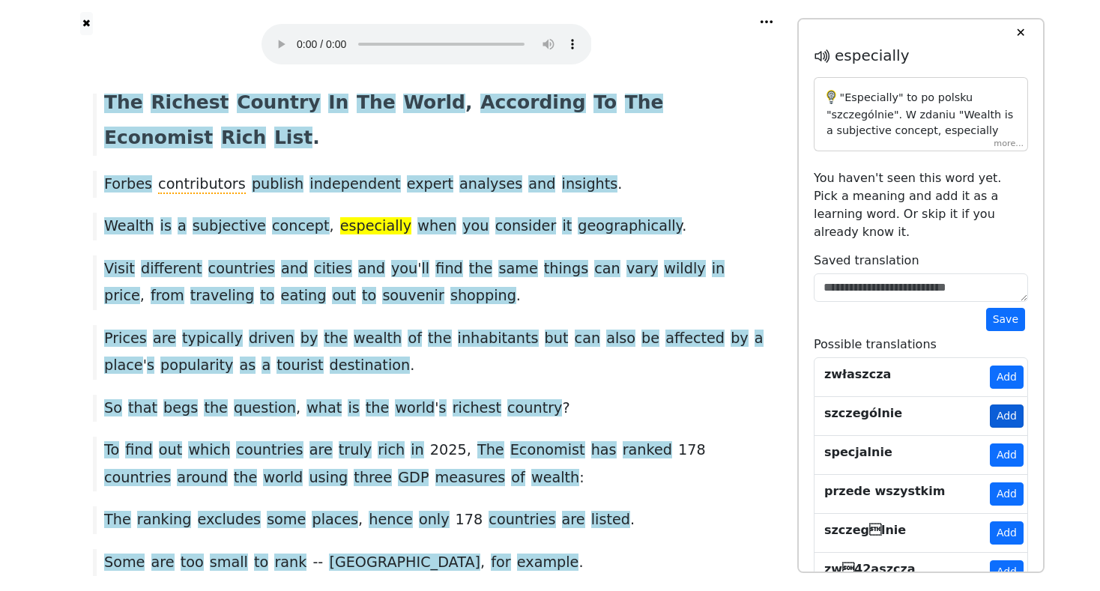
click at [1007, 405] on button "Add" at bounding box center [1007, 416] width 34 height 23
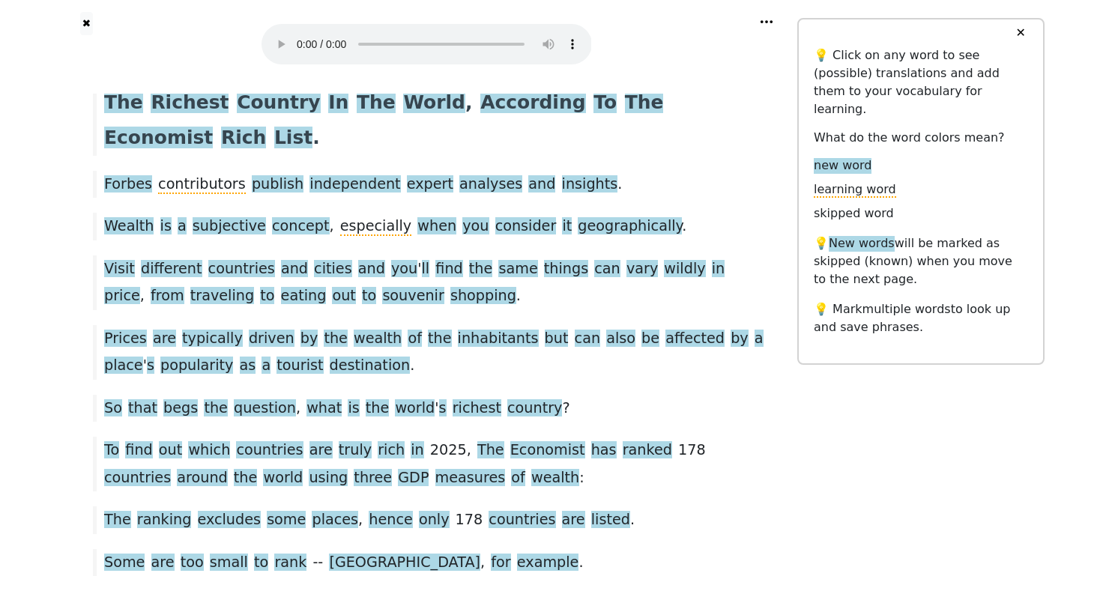
drag, startPoint x: 885, startPoint y: 309, endPoint x: 807, endPoint y: 147, distance: 179.4
click at [807, 147] on div "✕ 💡 Click on any word to see (possible) translations and add them to your vocab…" at bounding box center [921, 191] width 247 height 347
click at [933, 238] on p "💡 New words will be marked as skipped (known) when you move to the next page." at bounding box center [921, 262] width 214 height 54
drag, startPoint x: 433, startPoint y: 210, endPoint x: 468, endPoint y: 226, distance: 38.6
click at [478, 256] on div "Visit different countries and cities and you ' ll find the same things can vary…" at bounding box center [426, 283] width 682 height 55
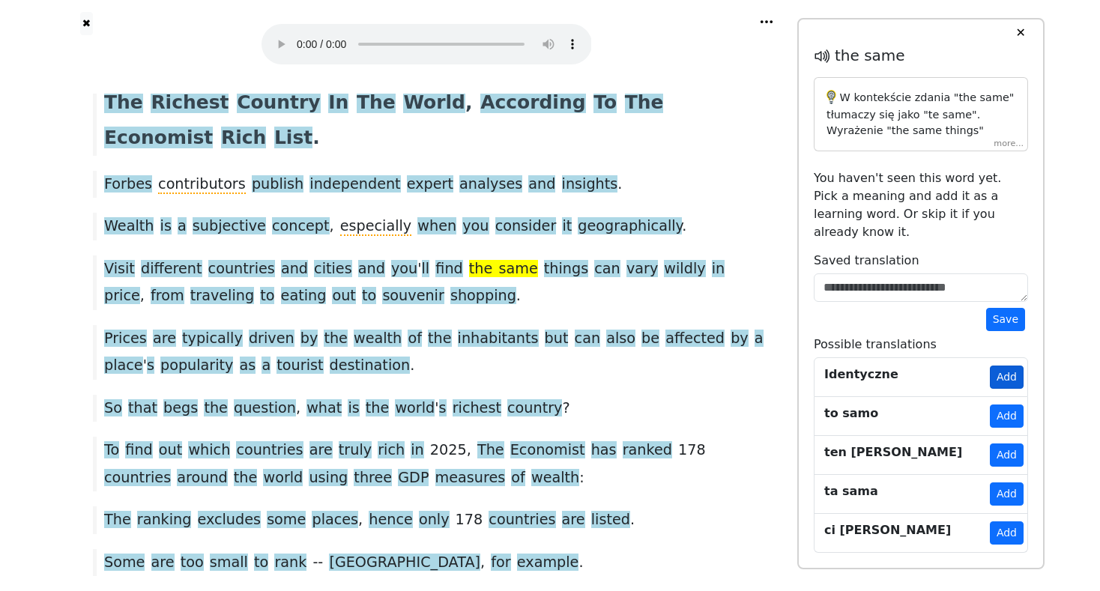
click at [1014, 366] on button "Add" at bounding box center [1007, 377] width 34 height 23
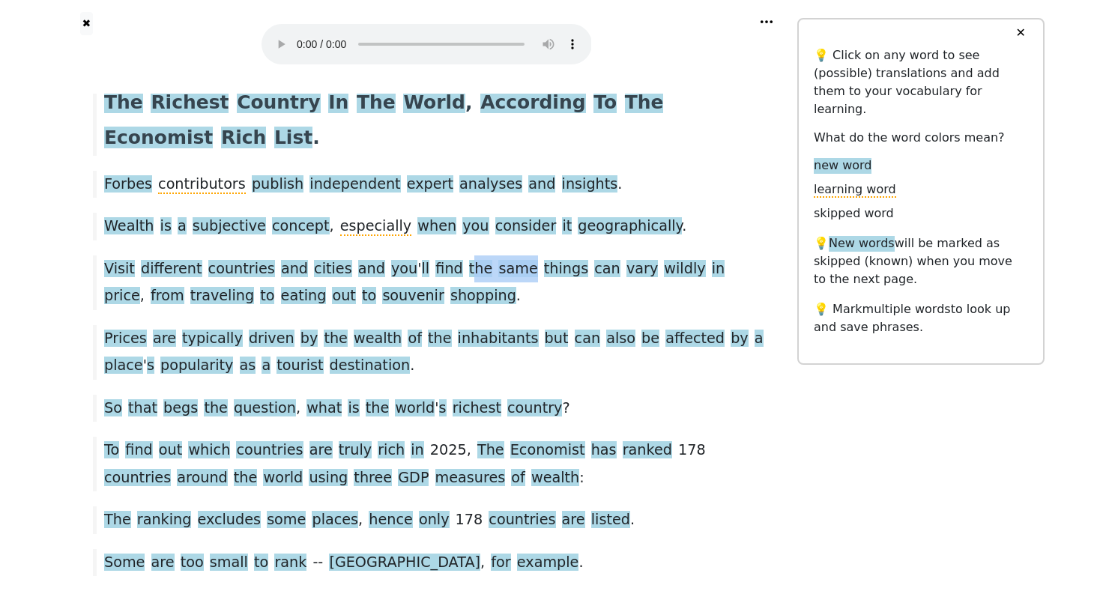
drag, startPoint x: 431, startPoint y: 215, endPoint x: 486, endPoint y: 219, distance: 54.9
click at [486, 256] on div "Visit different countries and cities and you ' ll find the same things can vary…" at bounding box center [426, 283] width 682 height 55
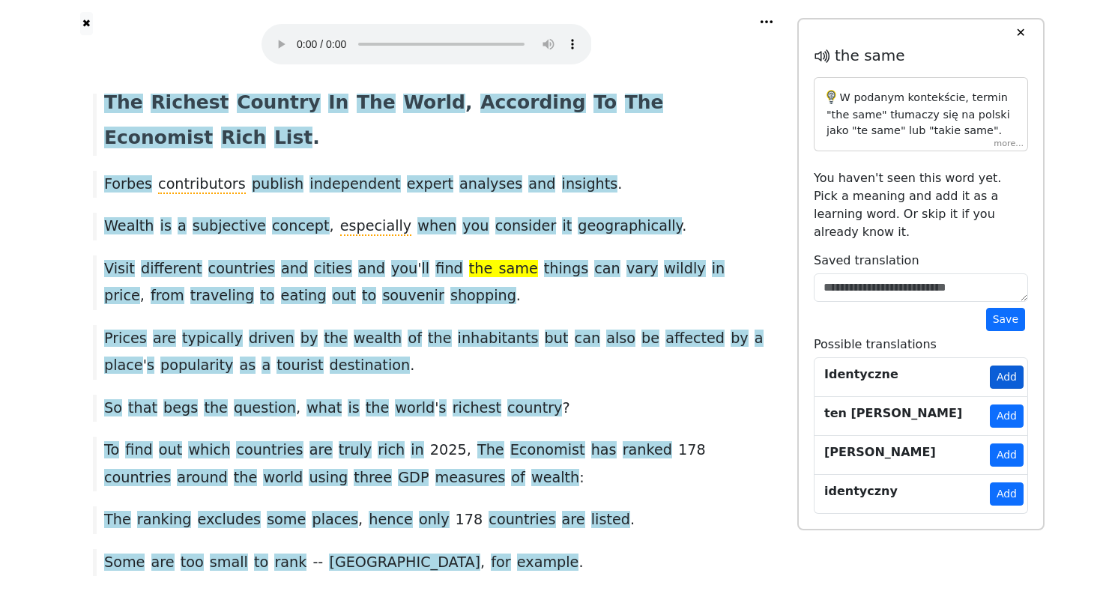
click at [1007, 366] on button "Add" at bounding box center [1007, 377] width 34 height 23
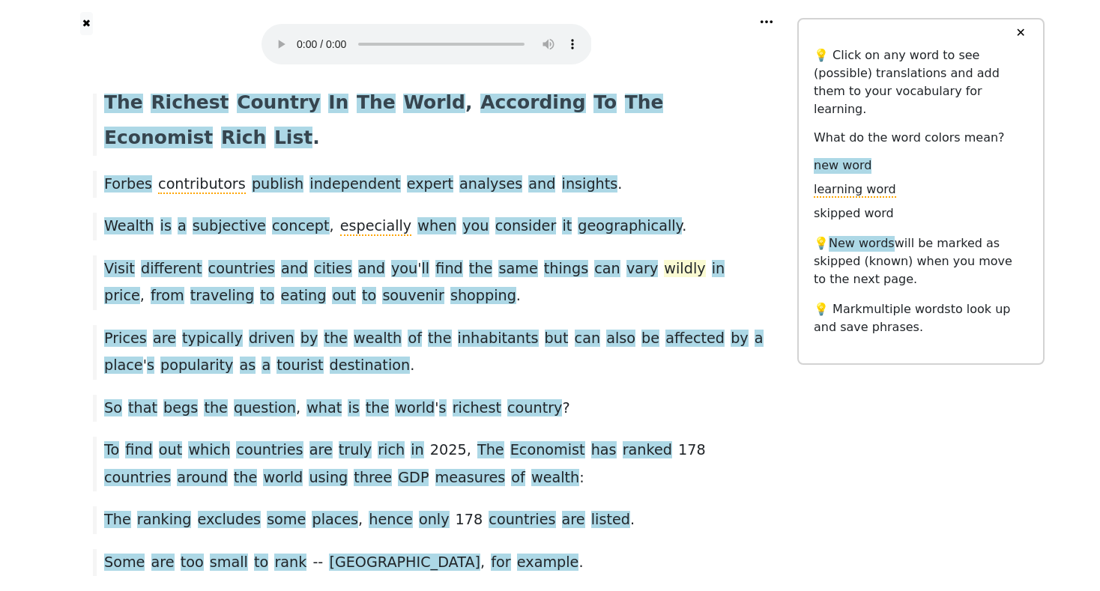
click at [664, 260] on span "wildly" at bounding box center [684, 269] width 41 height 19
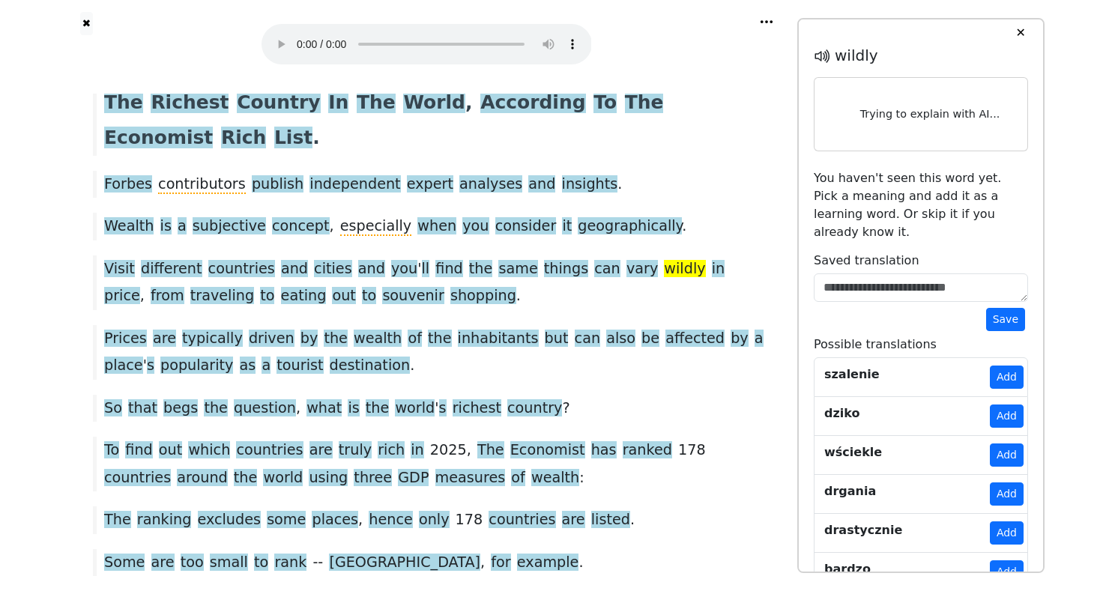
click at [622, 256] on div "Visit different countries and cities and you ' ll find the same things can vary…" at bounding box center [426, 283] width 682 height 55
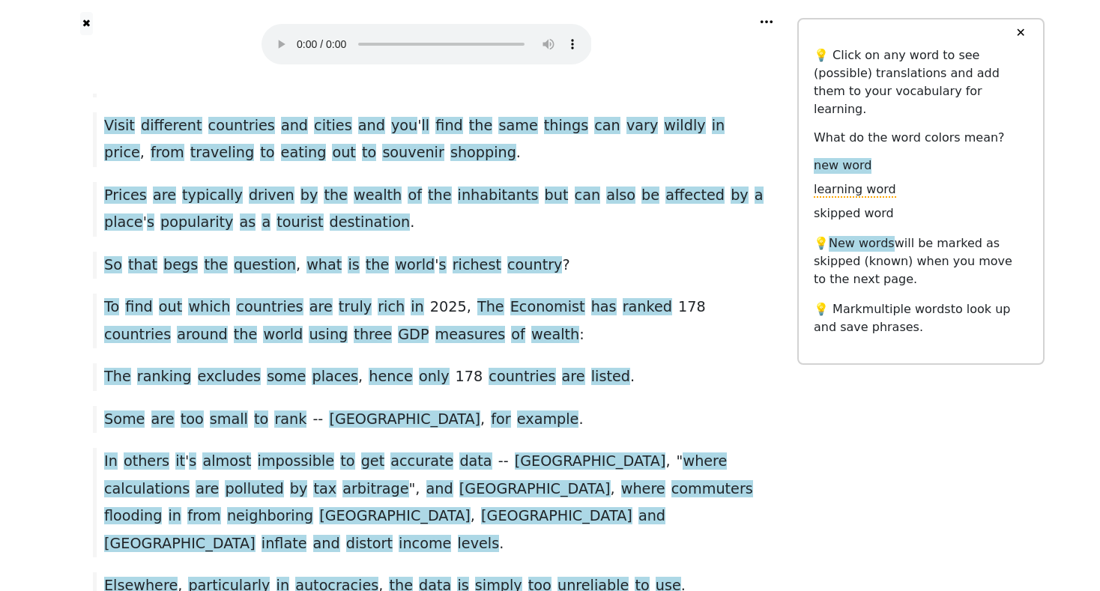
scroll to position [214, 0]
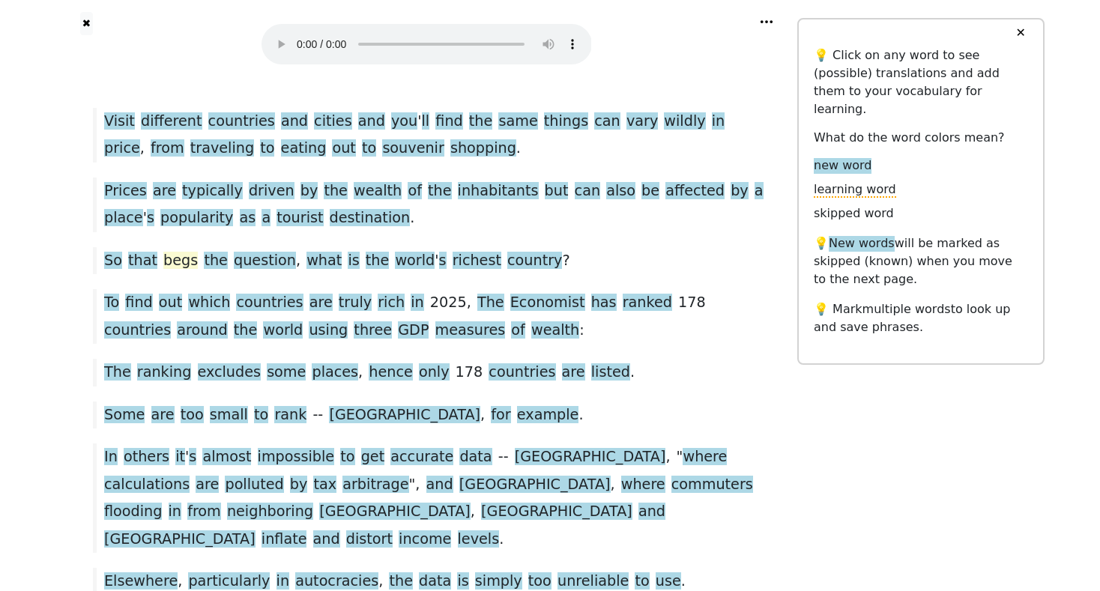
click at [173, 252] on span "begs" at bounding box center [180, 261] width 34 height 19
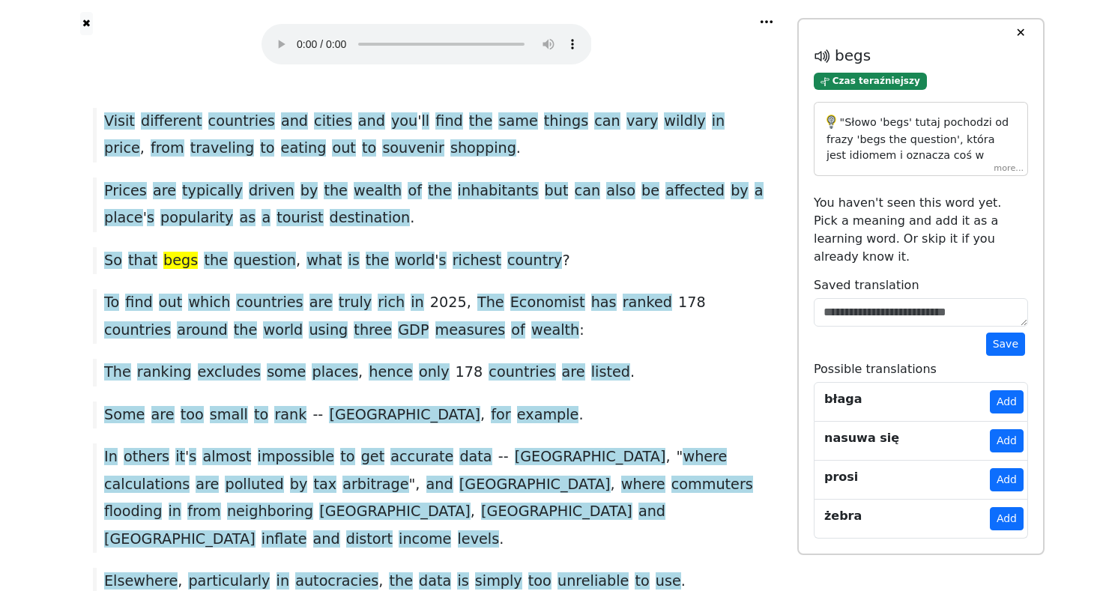
click at [908, 154] on p ""Słowo 'begs' tutaj pochodzi od frazy 'begs the question', która jest idiomem i…" at bounding box center [921, 237] width 189 height 244
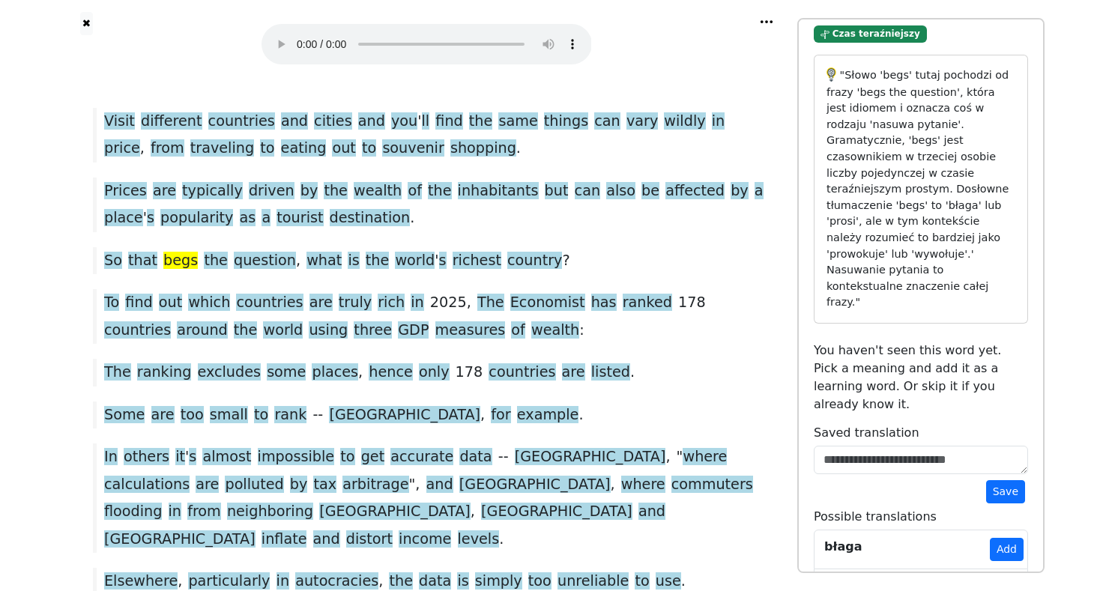
scroll to position [61, 0]
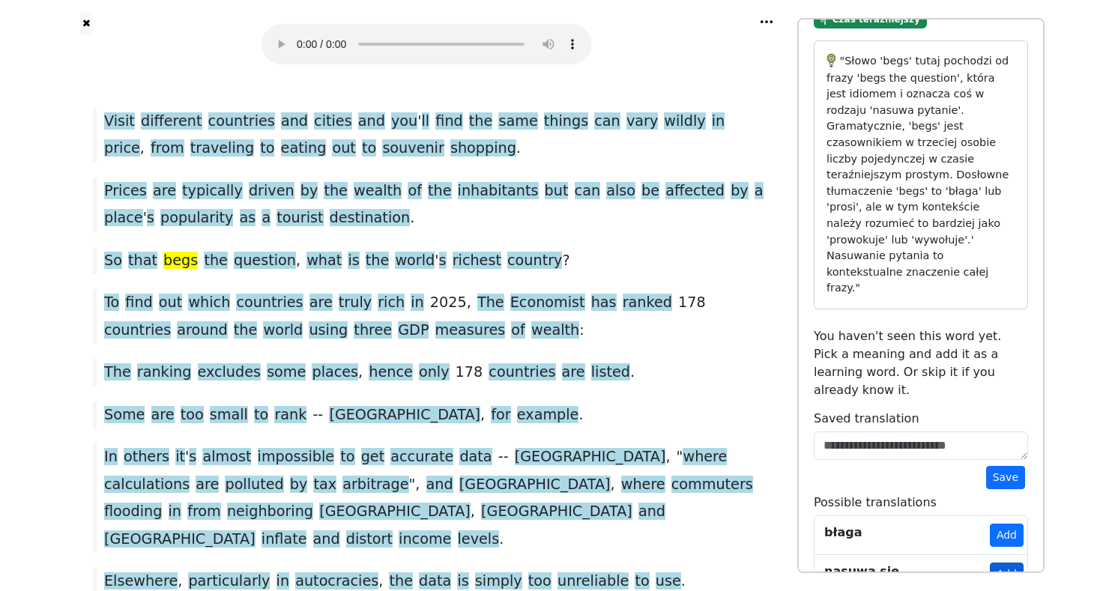
click at [1008, 563] on button "Add" at bounding box center [1007, 574] width 34 height 23
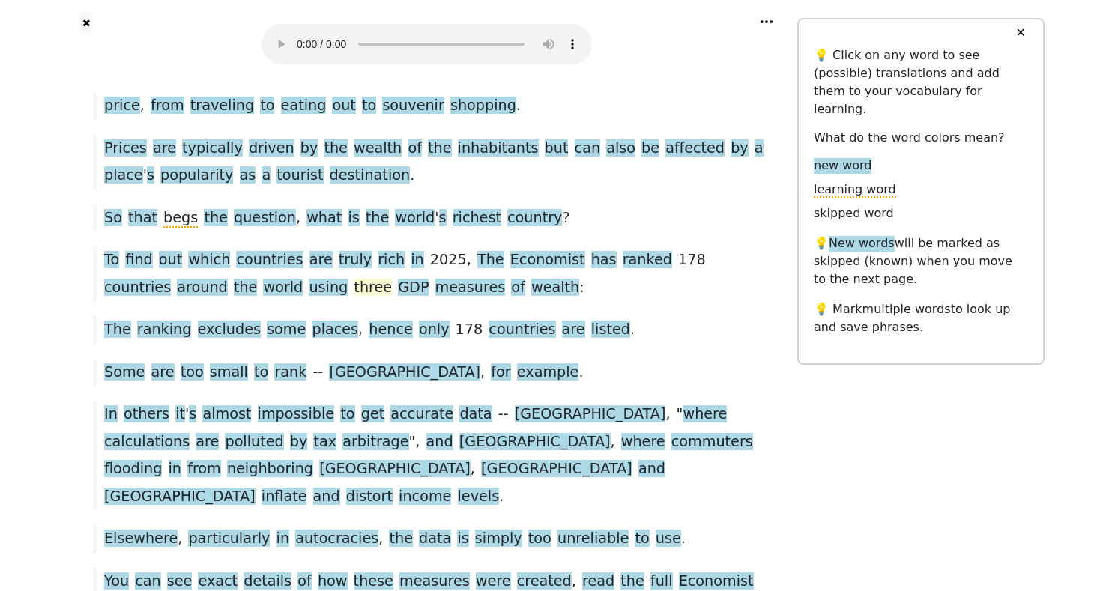
scroll to position [263, 0]
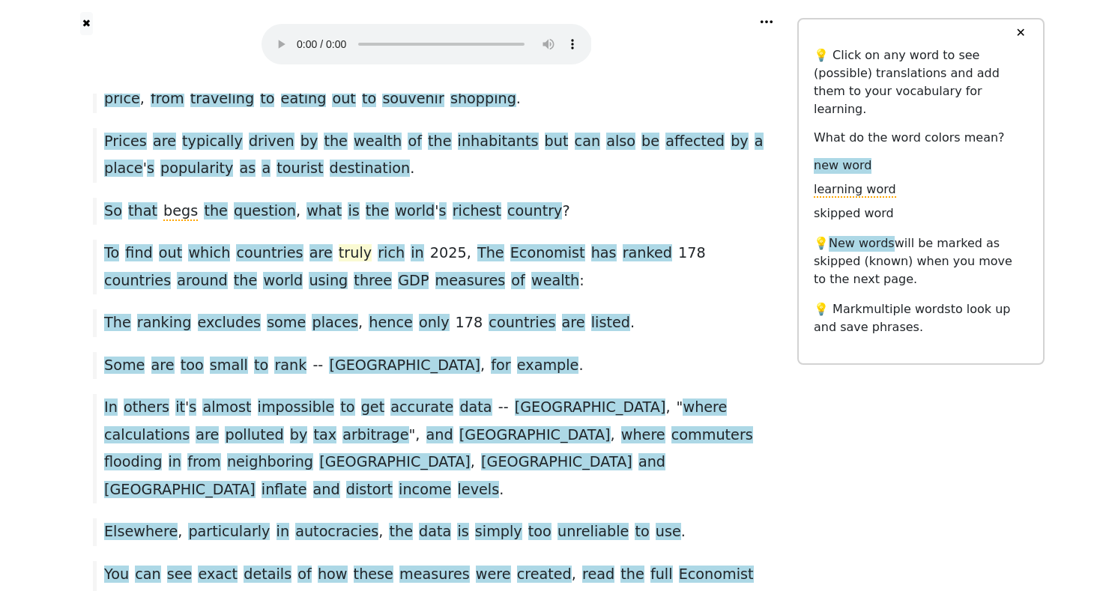
click at [339, 244] on span "truly" at bounding box center [355, 253] width 33 height 19
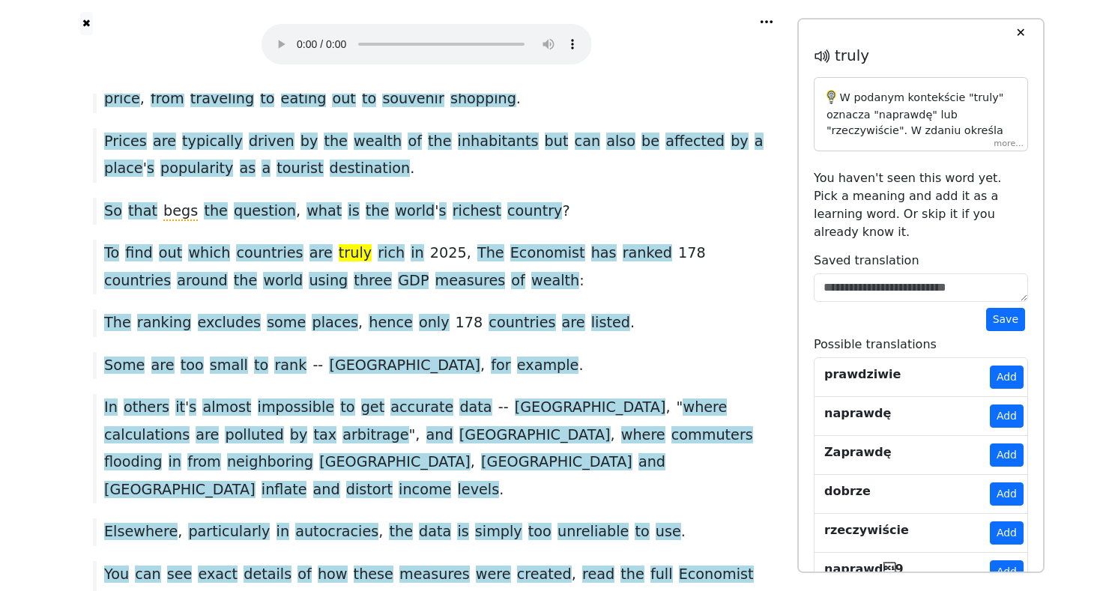
drag, startPoint x: 891, startPoint y: 124, endPoint x: 890, endPoint y: 132, distance: 8.4
click at [891, 124] on p "W podanym kontekście "truly" oznacza "naprawdę" lub "rzeczywiście". W zdaniu ok…" at bounding box center [921, 220] width 189 height 260
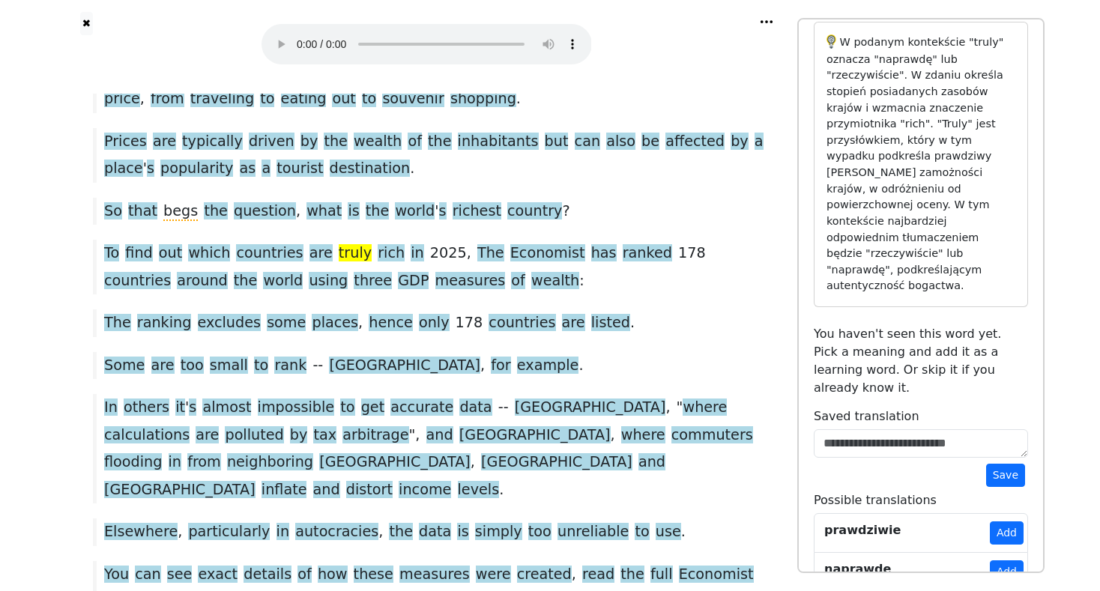
scroll to position [66, 0]
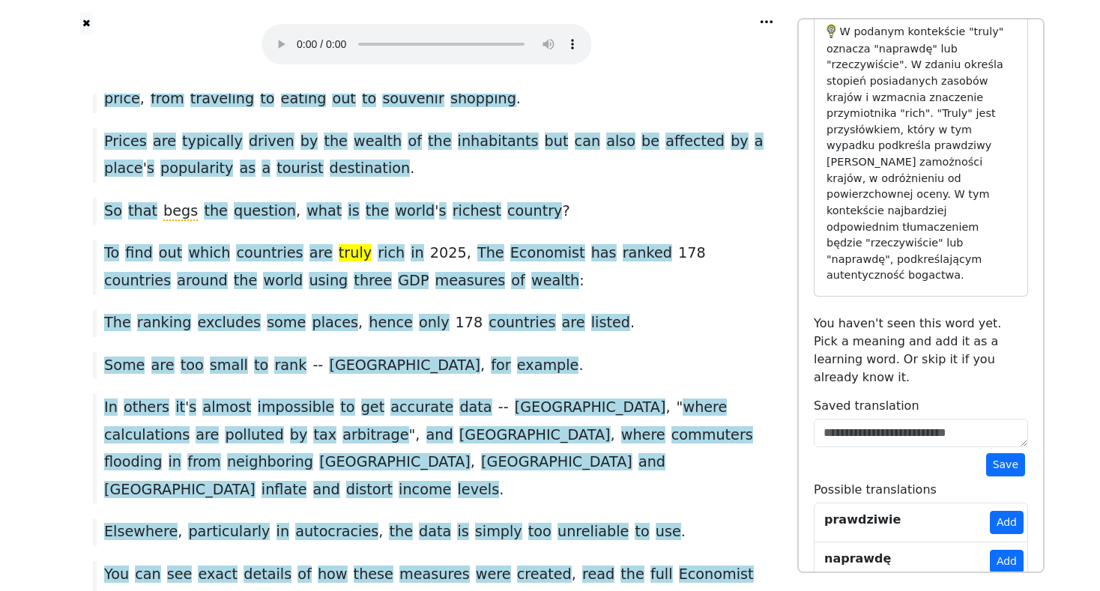
click at [1000, 550] on button "Add" at bounding box center [1007, 561] width 34 height 23
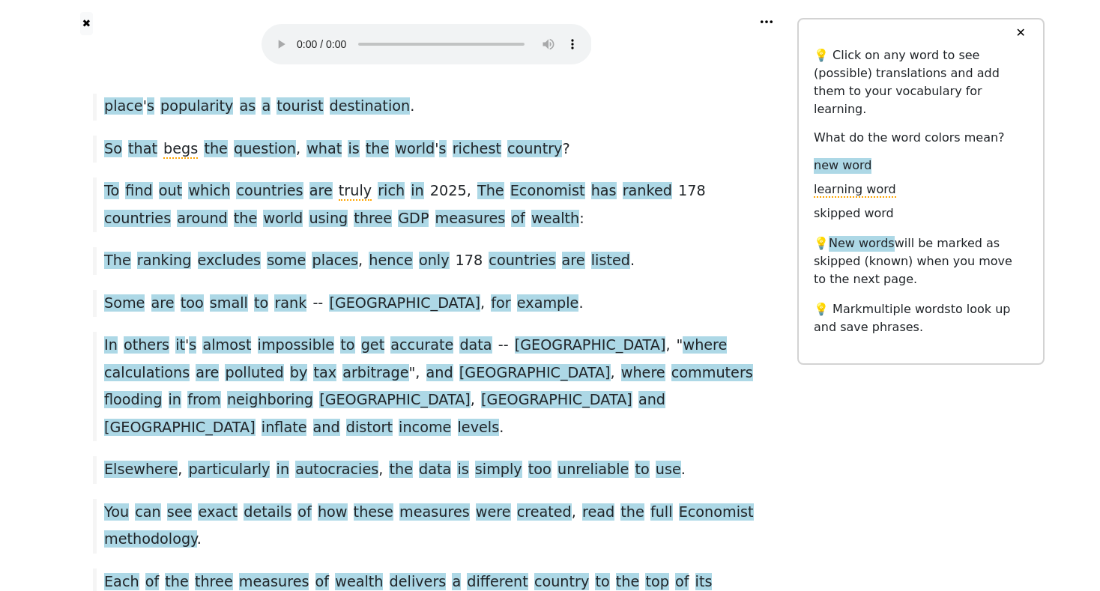
scroll to position [329, 0]
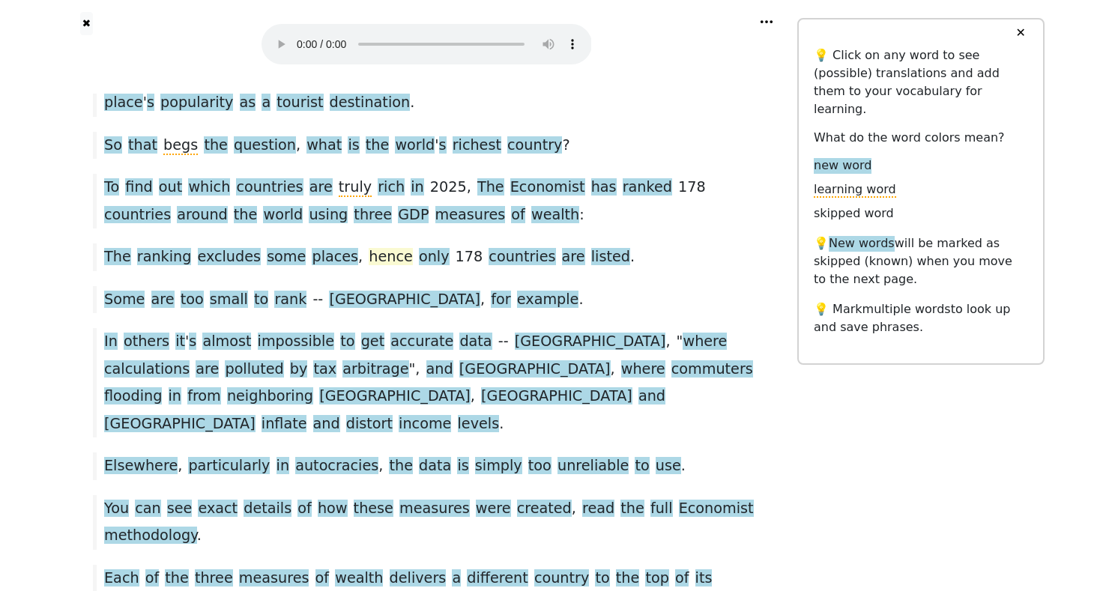
click at [369, 248] on span "hence" at bounding box center [390, 257] width 43 height 19
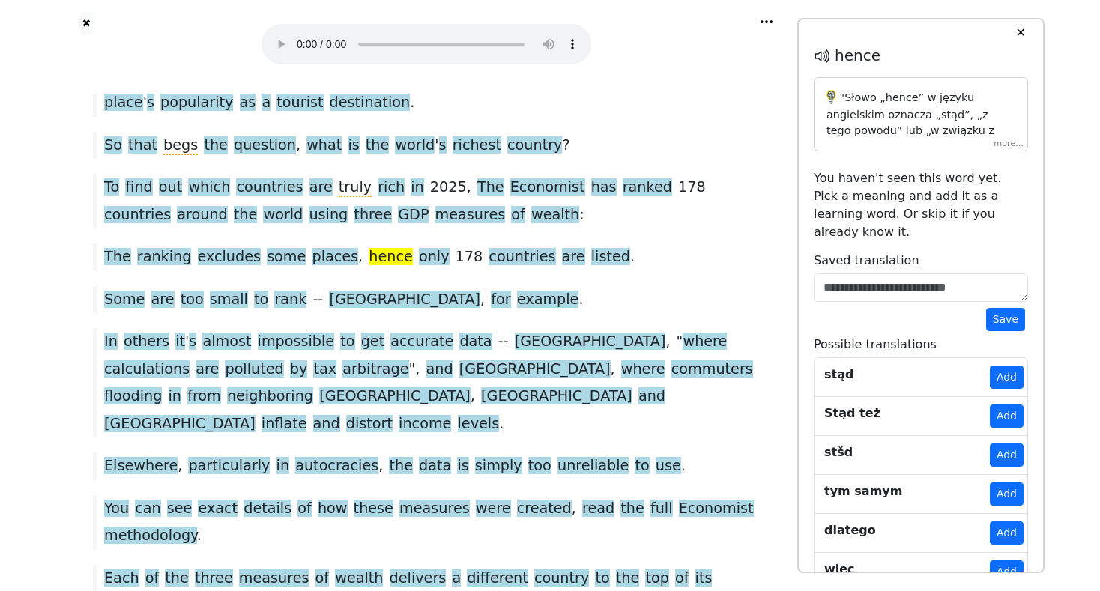
click at [891, 134] on p ""Słowo „hence” w języku angielskim oznacza „stąd”, „z tego powodu” lub „w związ…" at bounding box center [921, 228] width 189 height 276
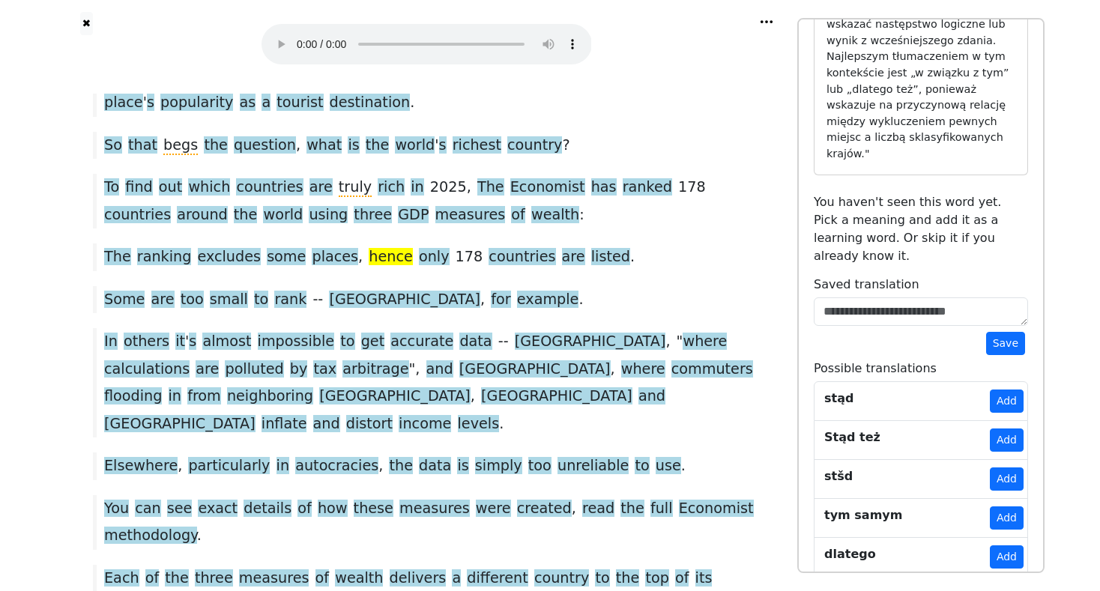
scroll to position [206, 0]
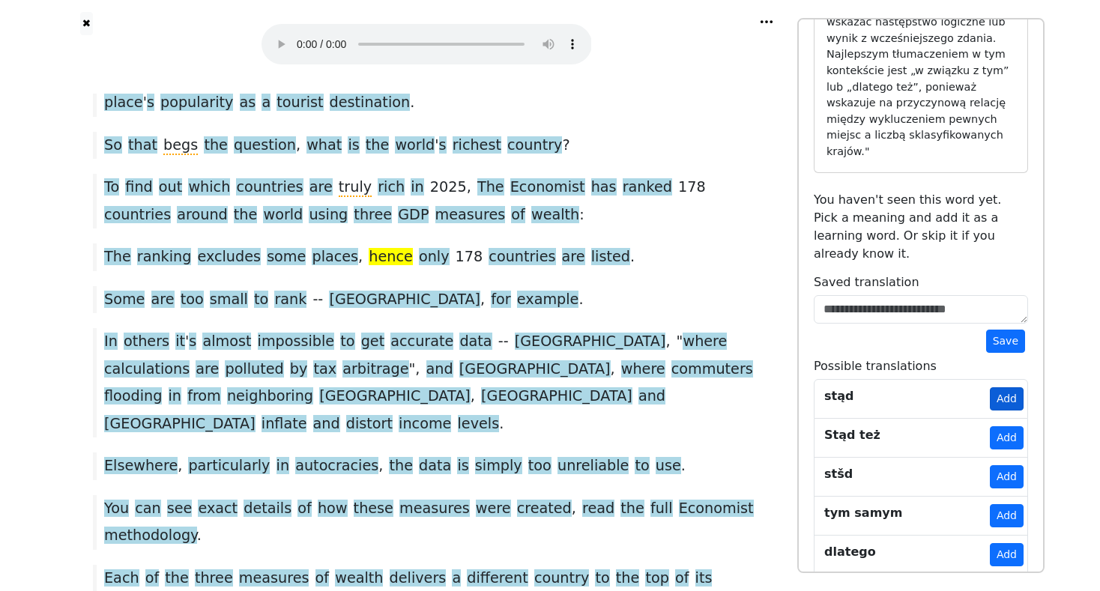
click at [999, 388] on button "Add" at bounding box center [1007, 399] width 34 height 23
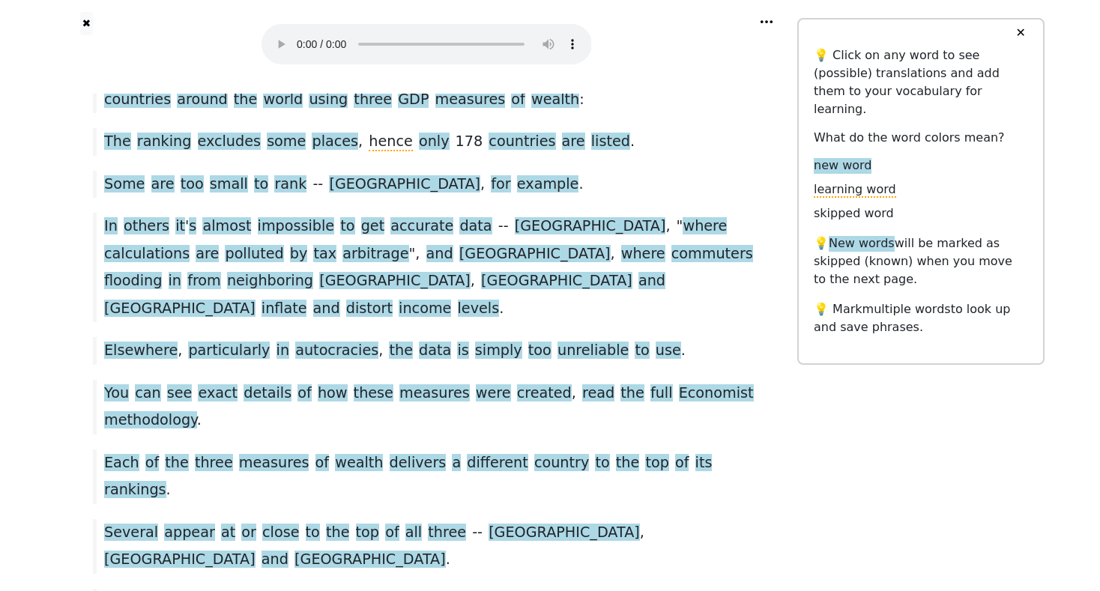
scroll to position [445, 0]
click at [392, 217] on span "accurate" at bounding box center [422, 226] width 63 height 19
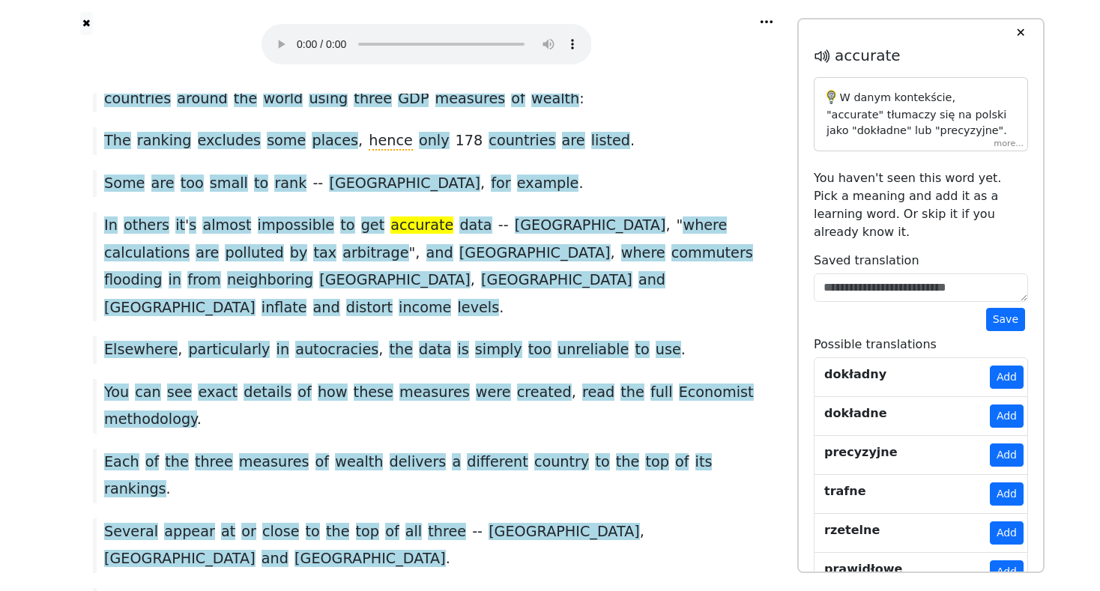
drag, startPoint x: 999, startPoint y: 358, endPoint x: 909, endPoint y: 327, distance: 95.8
click at [999, 366] on button "Add" at bounding box center [1007, 377] width 34 height 23
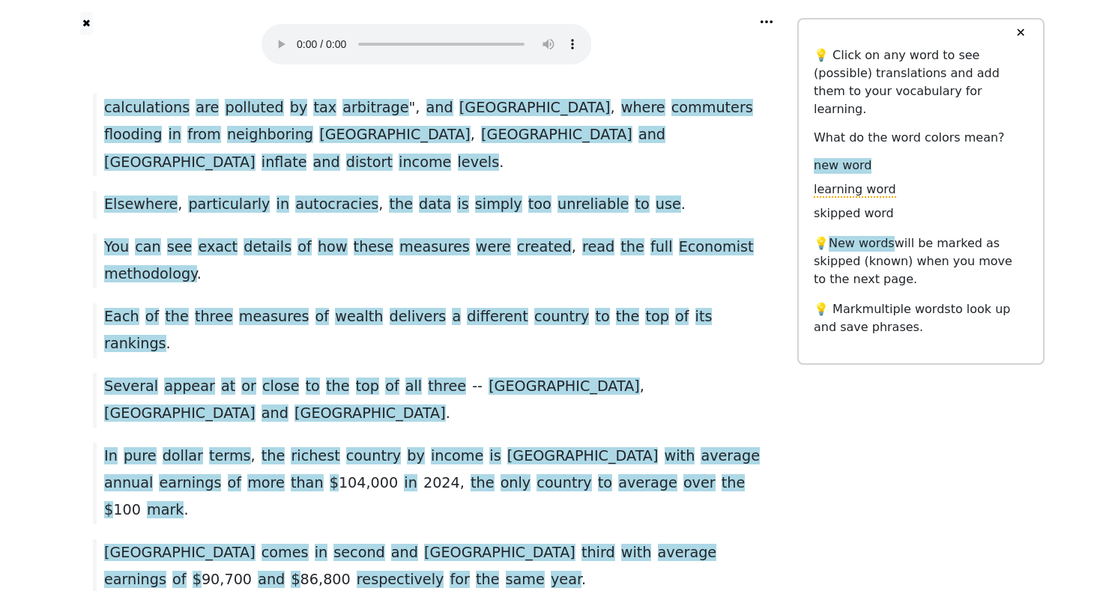
scroll to position [594, 0]
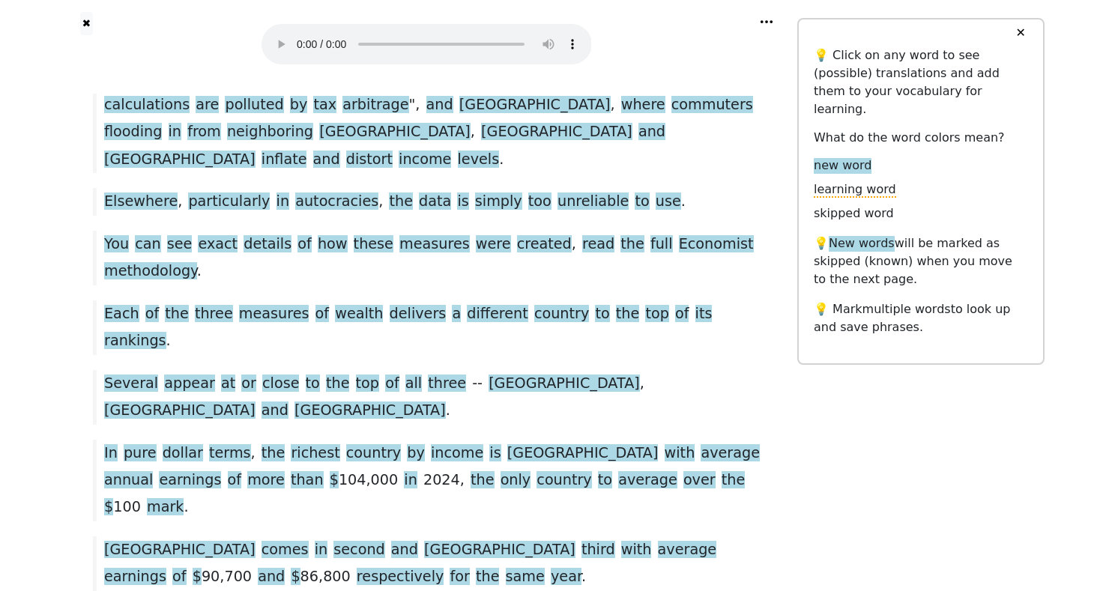
click at [297, 34] on audio at bounding box center [427, 44] width 331 height 40
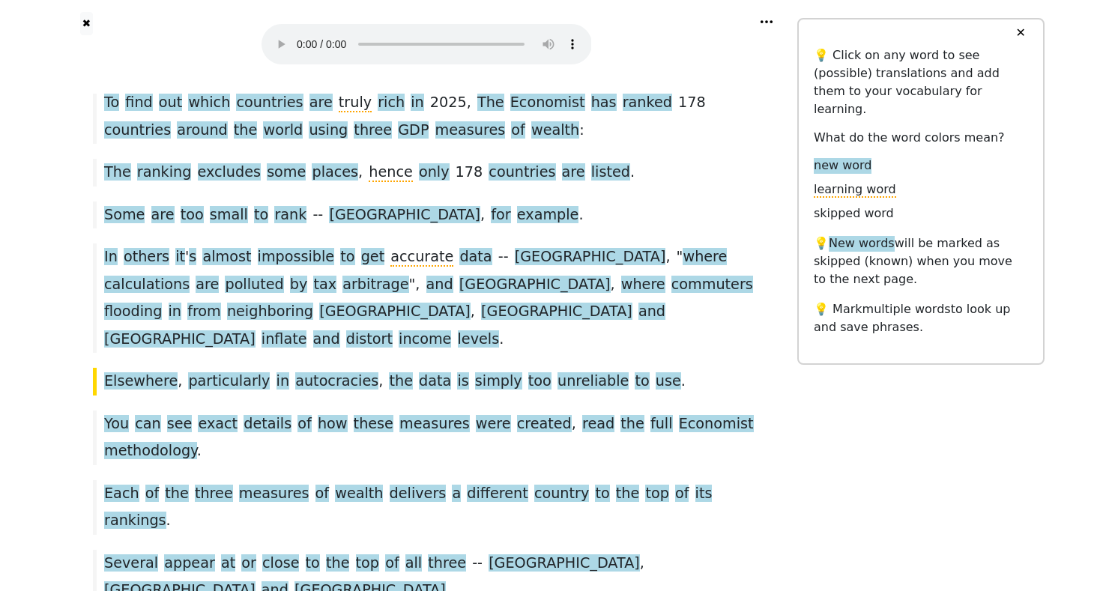
scroll to position [469, 0]
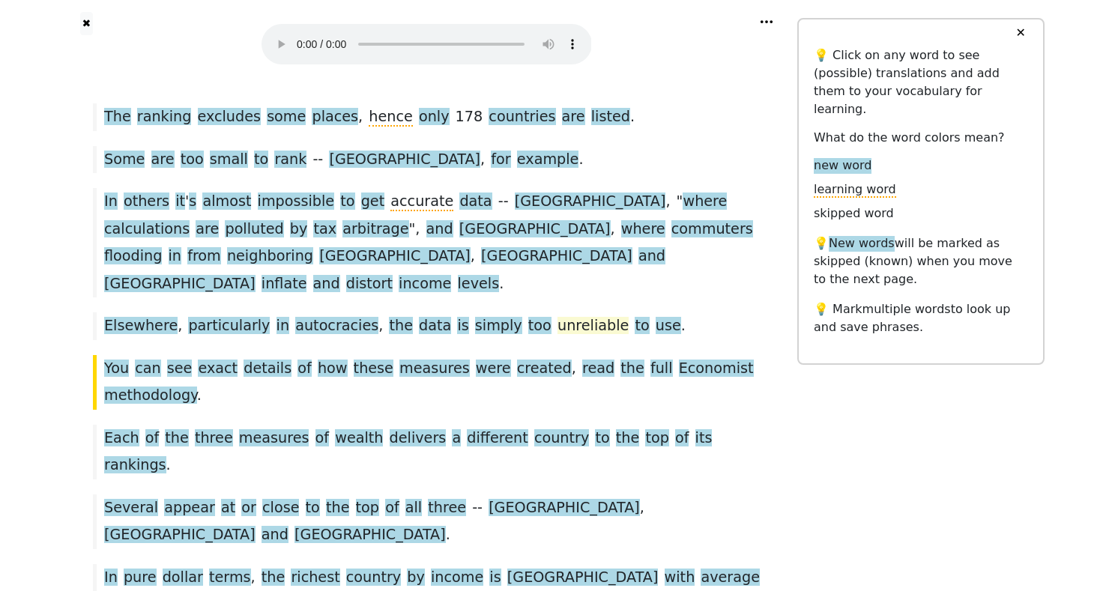
click at [558, 317] on span "unreliable" at bounding box center [593, 326] width 71 height 19
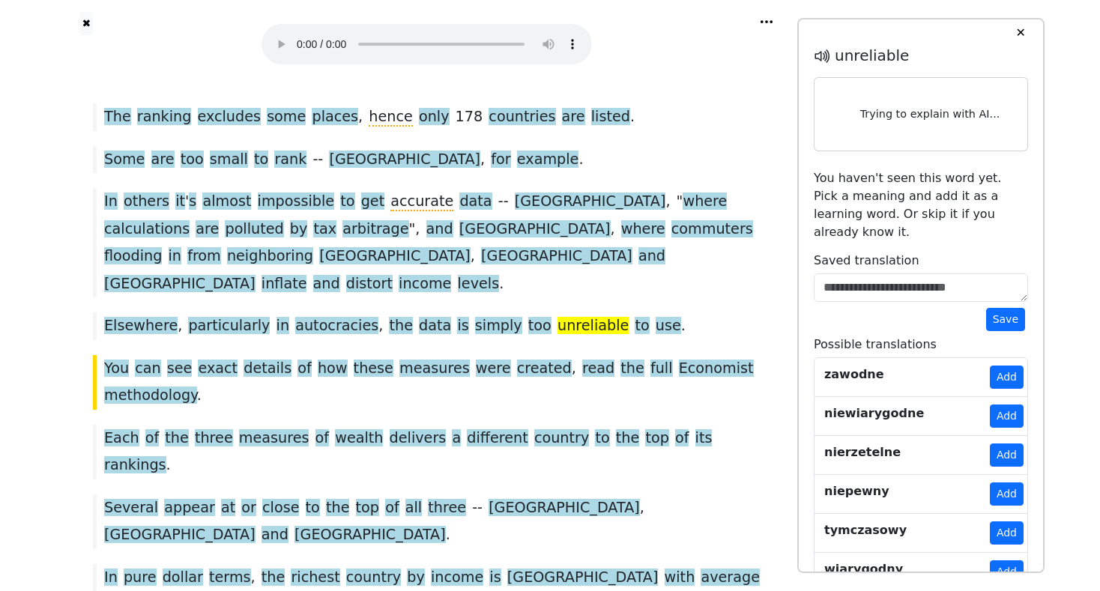
scroll to position [525, 0]
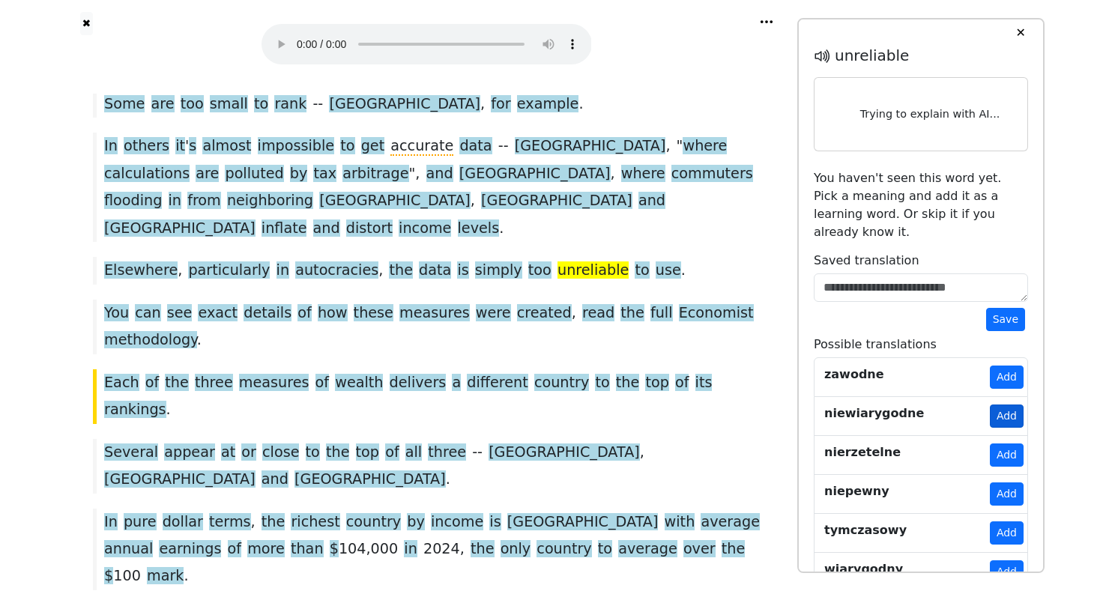
click at [1000, 405] on button "Add" at bounding box center [1007, 416] width 34 height 23
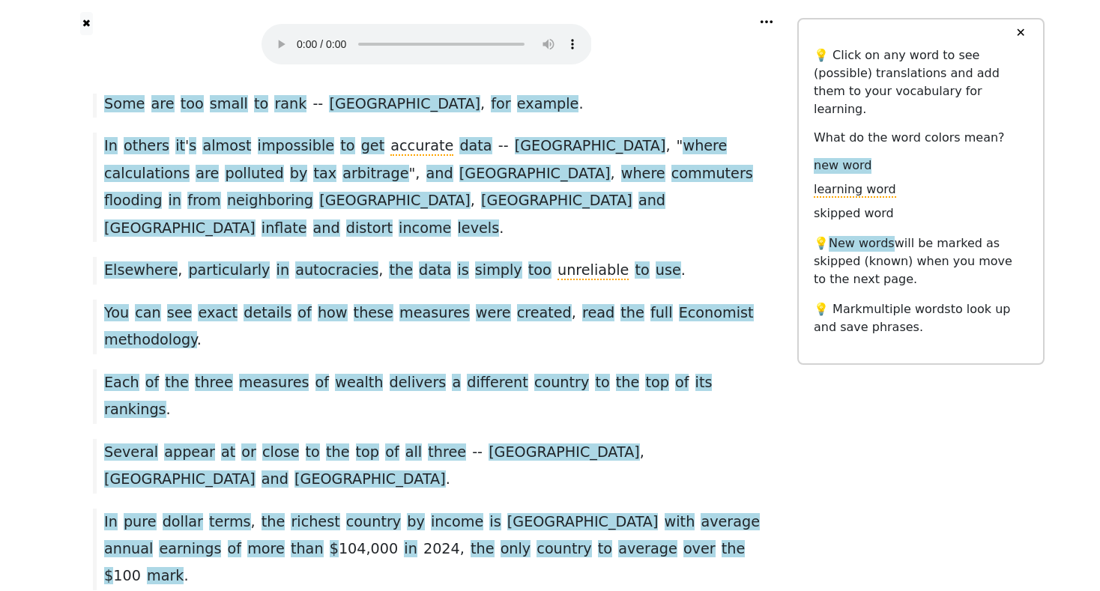
scroll to position [567, 0]
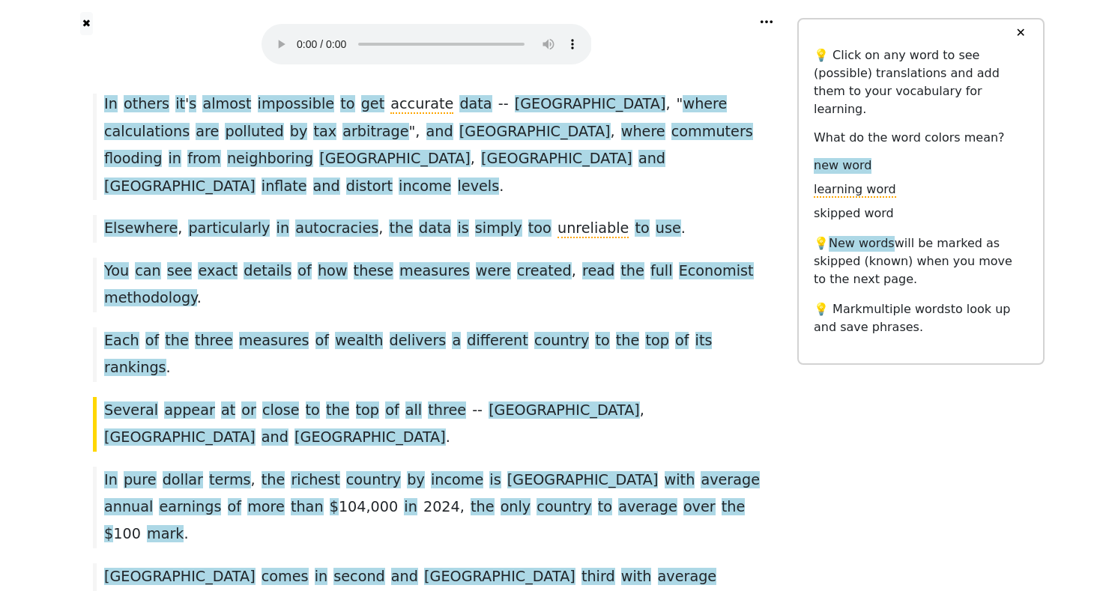
click at [299, 36] on audio at bounding box center [427, 44] width 331 height 40
click at [298, 35] on audio at bounding box center [427, 44] width 331 height 40
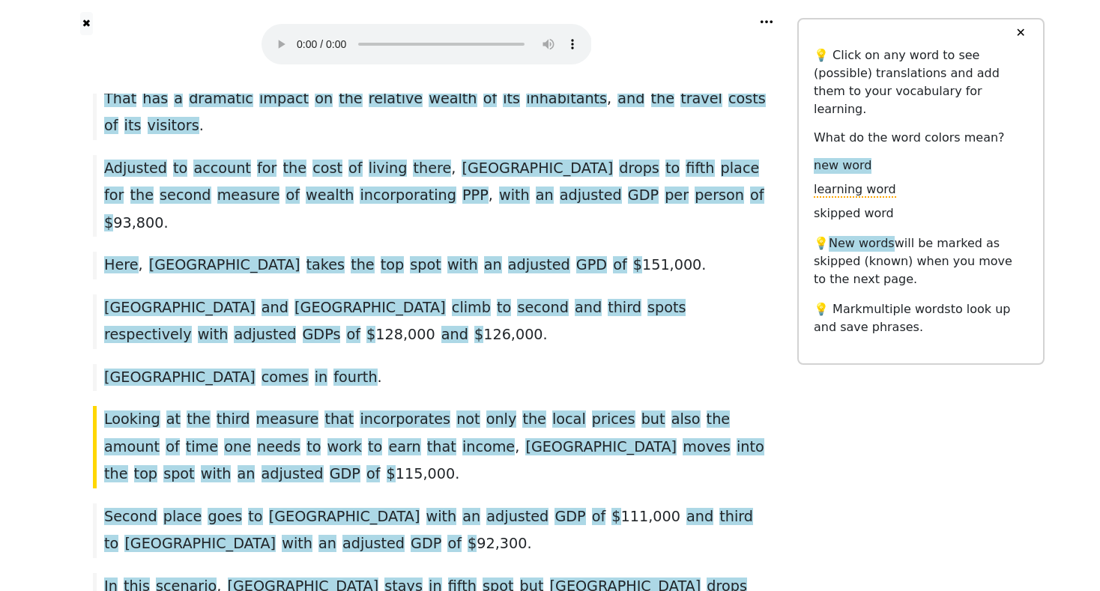
scroll to position [1258, 0]
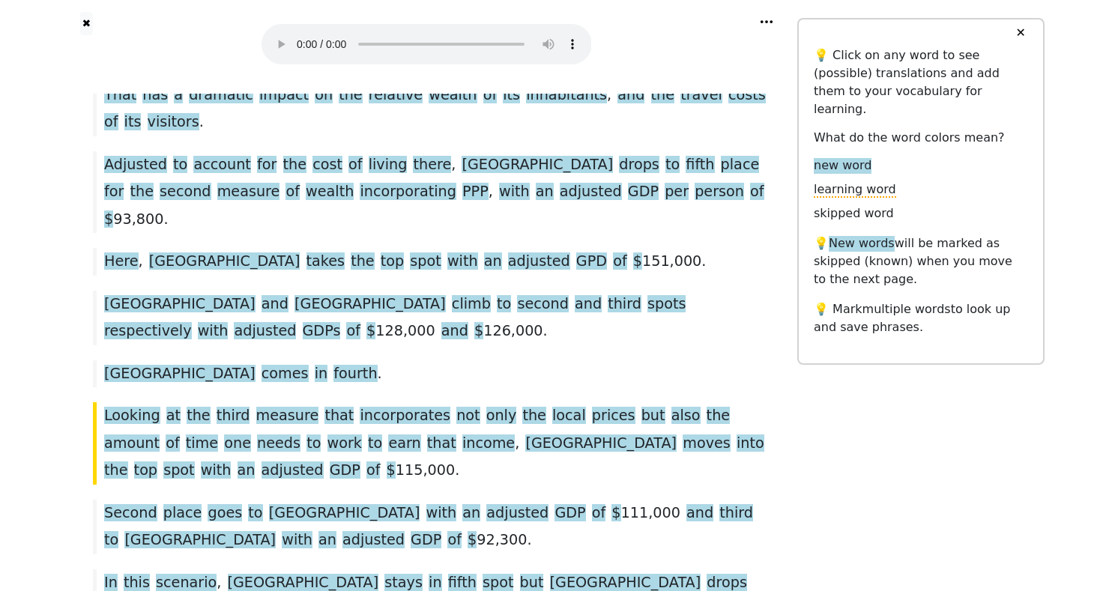
click at [301, 37] on audio at bounding box center [427, 44] width 331 height 40
click at [88, 24] on button "✖" at bounding box center [86, 23] width 13 height 23
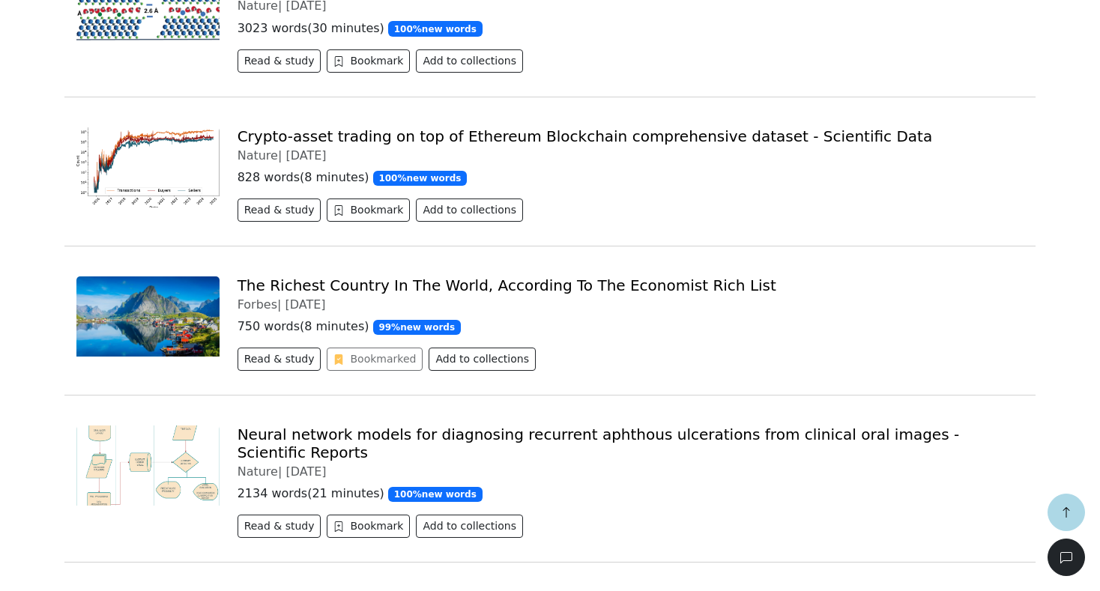
scroll to position [838, 0]
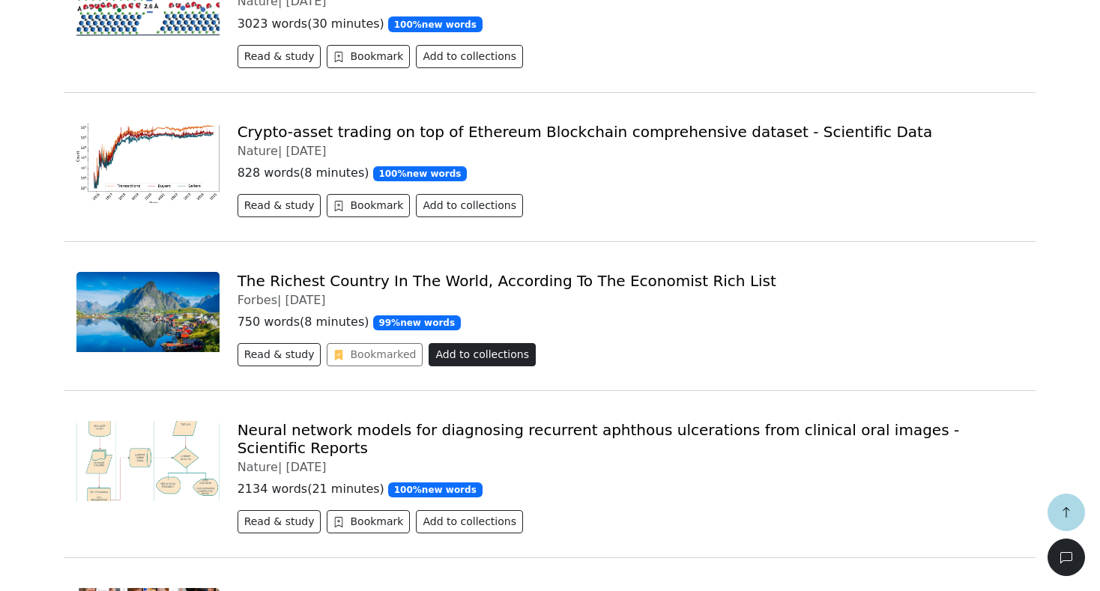
click at [471, 343] on button "Add to collections" at bounding box center [482, 354] width 107 height 23
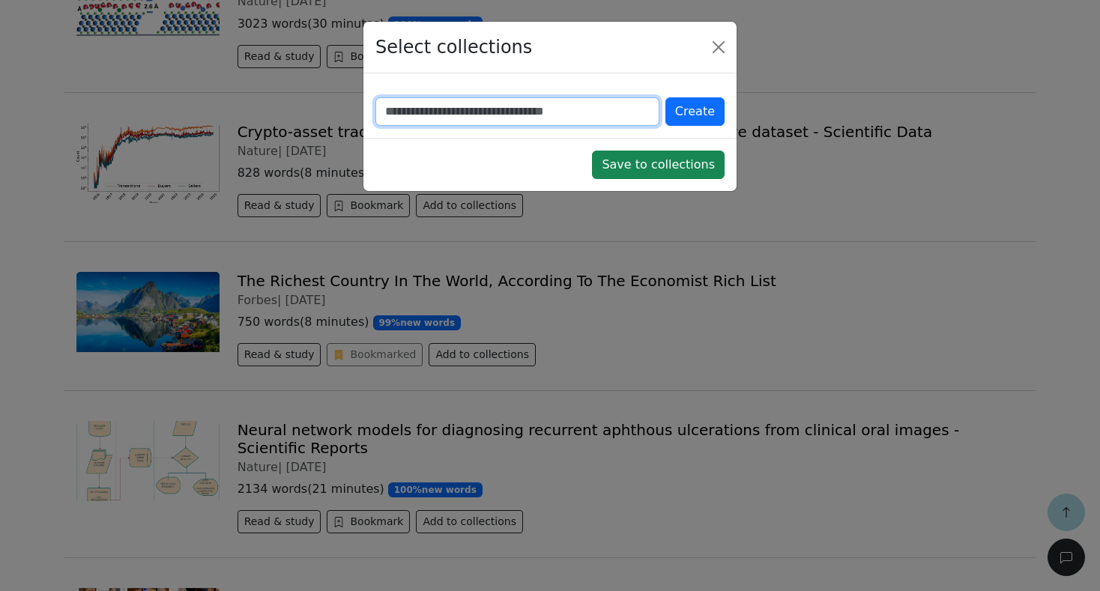
click at [418, 113] on input "text" at bounding box center [518, 111] width 284 height 28
type input "*"
click at [722, 47] on button "Close" at bounding box center [719, 47] width 24 height 24
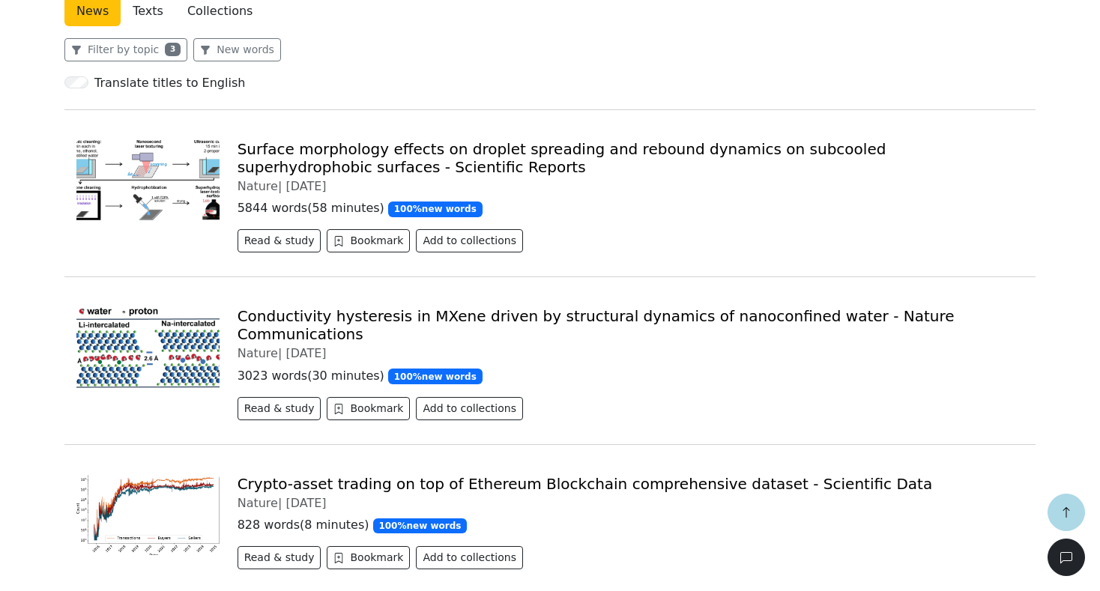
scroll to position [0, 0]
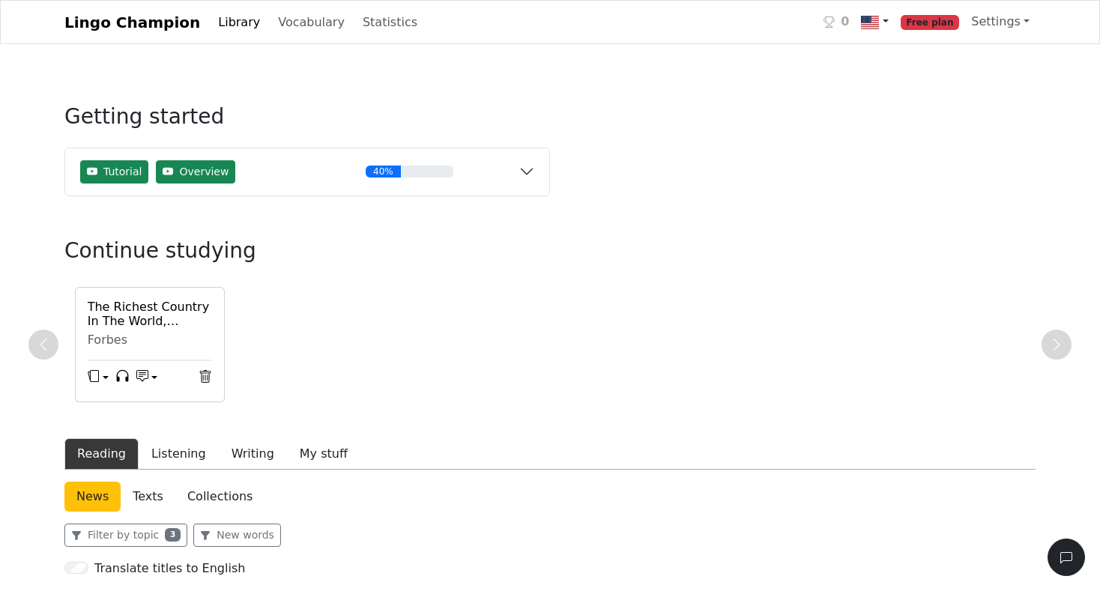
click at [876, 21] on img at bounding box center [870, 22] width 18 height 18
click at [998, 22] on link "Settings" at bounding box center [1001, 22] width 70 height 30
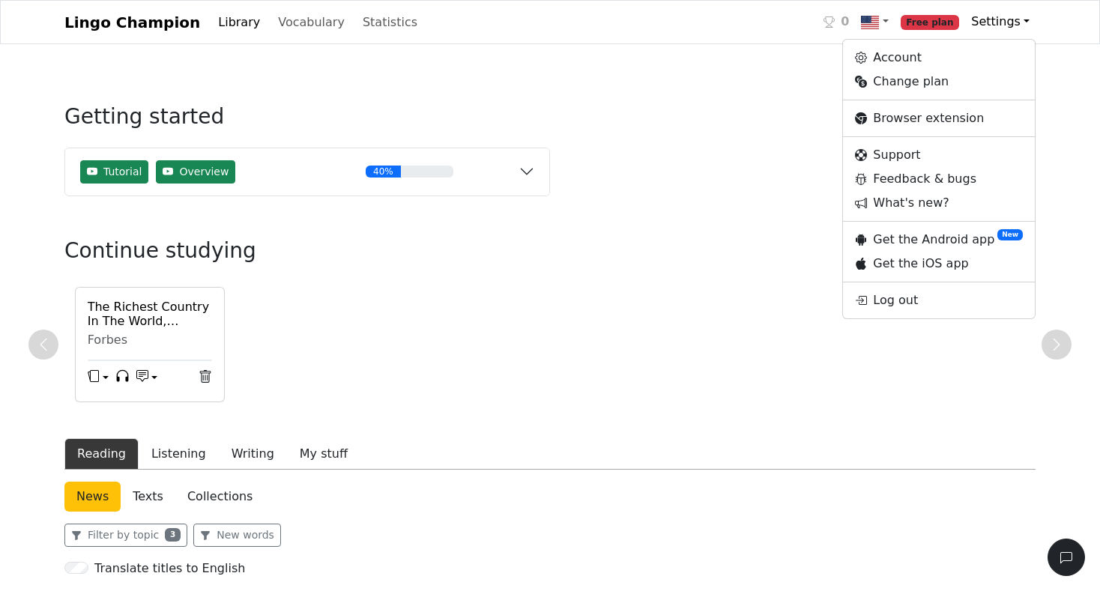
click at [909, 63] on link "Account" at bounding box center [939, 58] width 192 height 24
select select "**********"
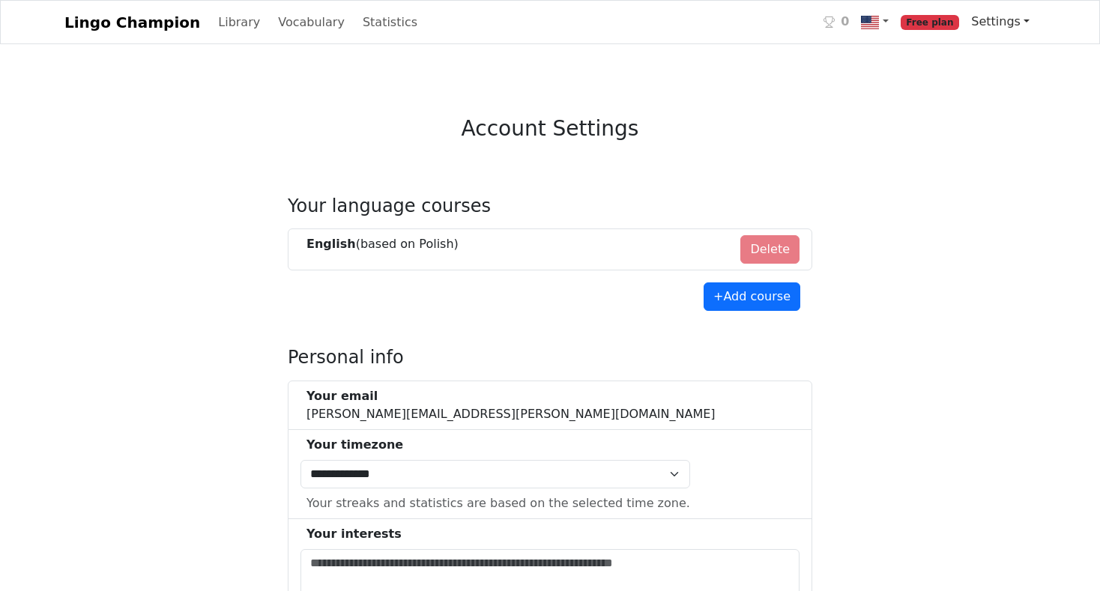
click at [1007, 21] on link "Settings" at bounding box center [1001, 22] width 70 height 30
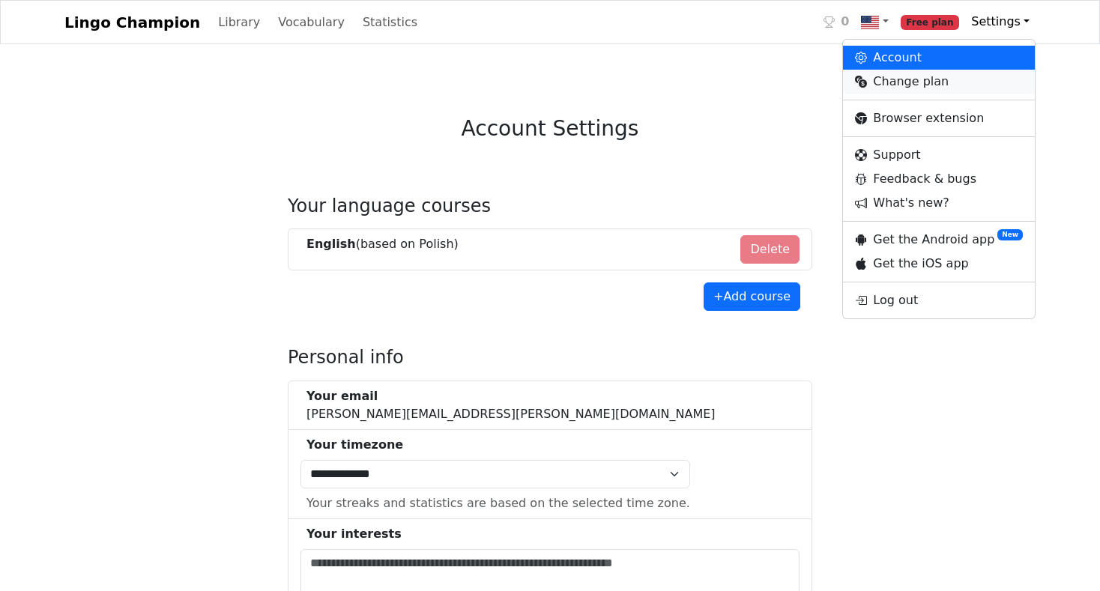
click at [925, 77] on link "Change plan" at bounding box center [939, 82] width 192 height 24
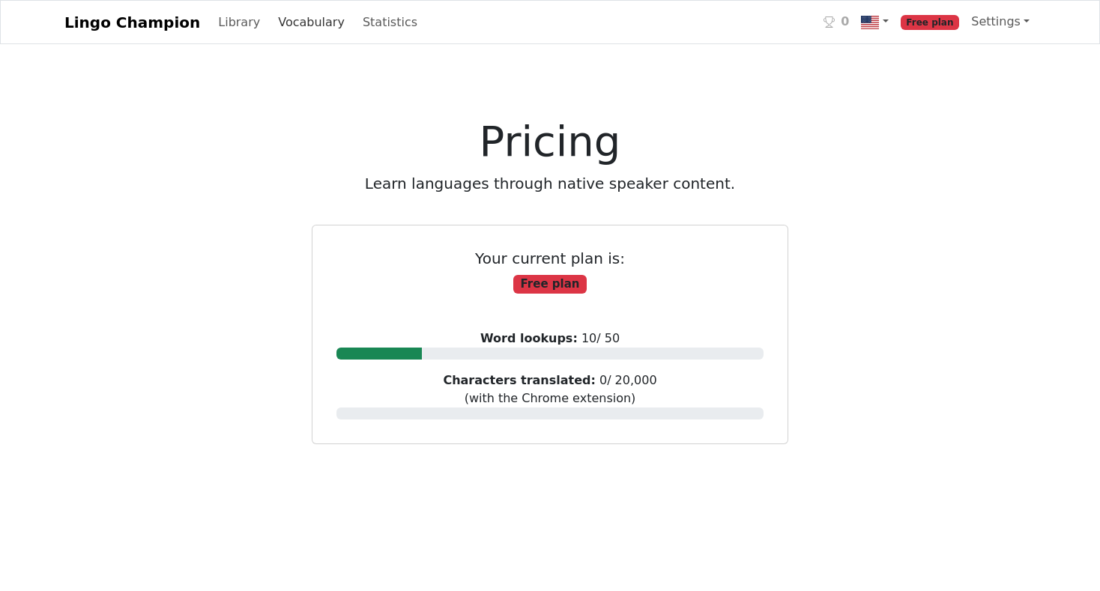
click at [272, 25] on link "Vocabulary" at bounding box center [311, 22] width 79 height 30
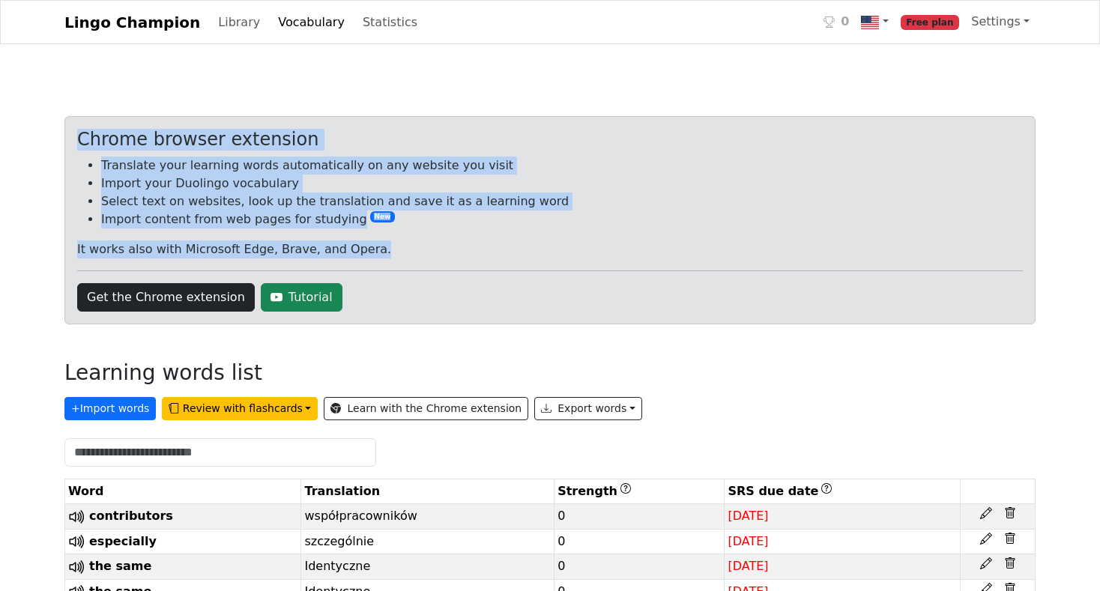
drag, startPoint x: 85, startPoint y: 142, endPoint x: 321, endPoint y: 218, distance: 247.3
click at [363, 254] on div "Chrome browser extension Translate your learning words automatically on any web…" at bounding box center [550, 220] width 972 height 208
click at [1036, 250] on div "Chrome browser extension Translate your learning words automatically on any web…" at bounding box center [550, 411] width 990 height 663
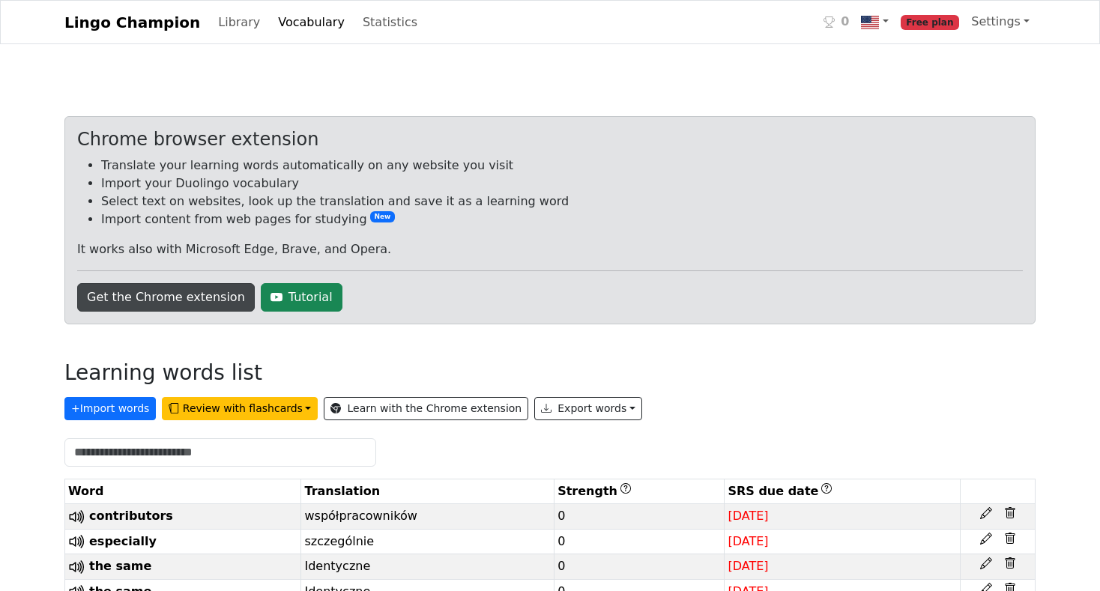
click at [172, 303] on link "Get the Chrome extension" at bounding box center [166, 297] width 178 height 28
